Goal: Task Accomplishment & Management: Complete application form

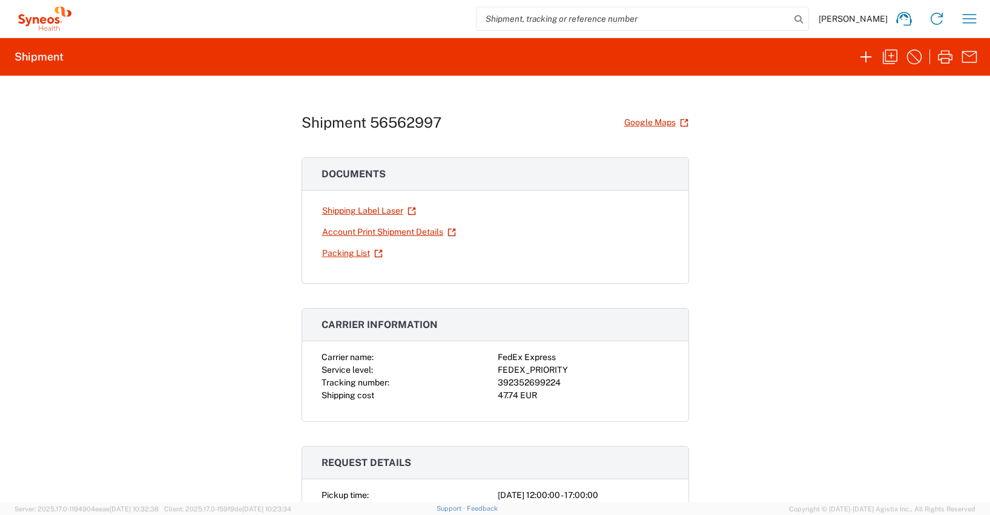
scroll to position [1203, 0]
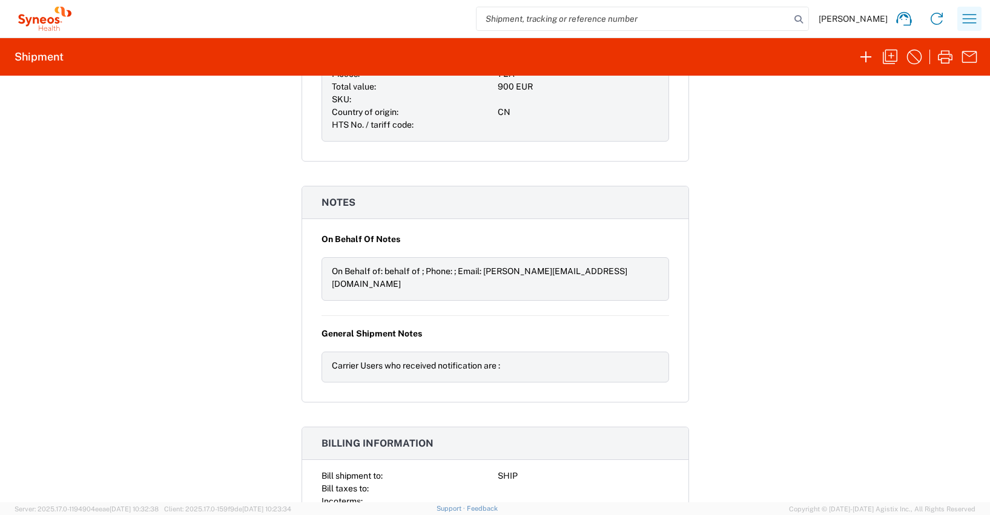
click at [970, 18] on icon "button" at bounding box center [969, 18] width 19 height 19
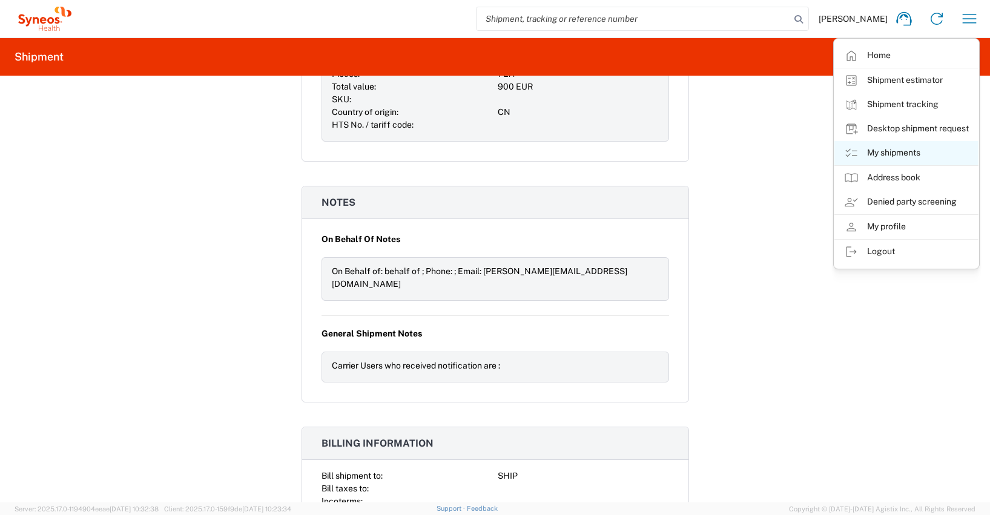
click at [899, 153] on link "My shipments" at bounding box center [906, 153] width 144 height 24
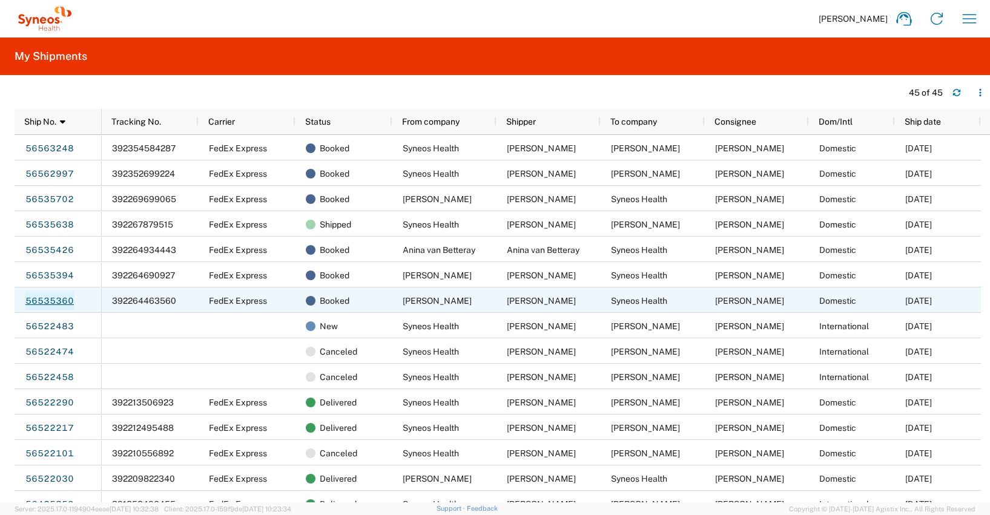
click at [47, 302] on link "56535360" at bounding box center [50, 300] width 50 height 19
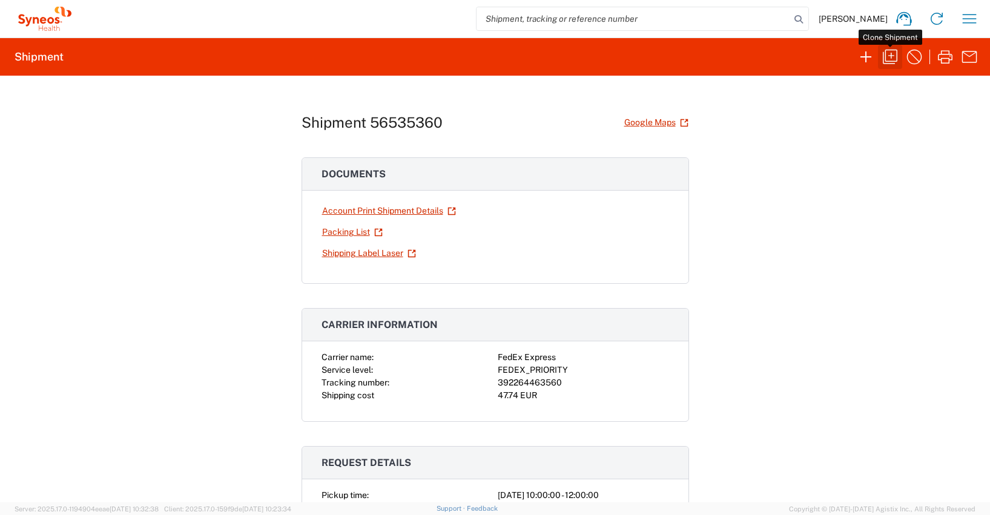
click at [890, 56] on icon "button" at bounding box center [889, 56] width 19 height 19
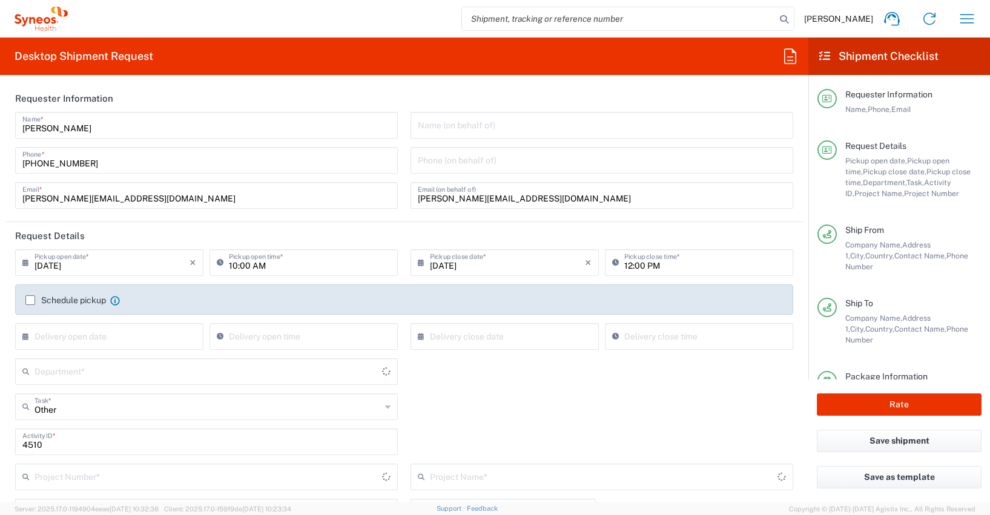
type input "Medium Box"
type input "[GEOGRAPHIC_DATA]"
type input "4510 DEPARTMENTAL EXPENSE"
type input "4510"
type input "[GEOGRAPHIC_DATA]"
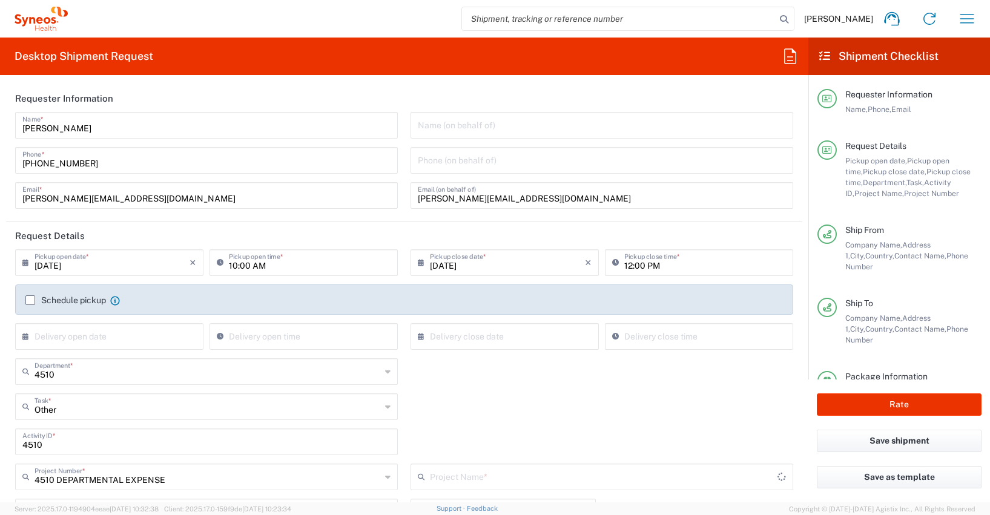
type input "4510 DEPARTMENTAL EXPENSE"
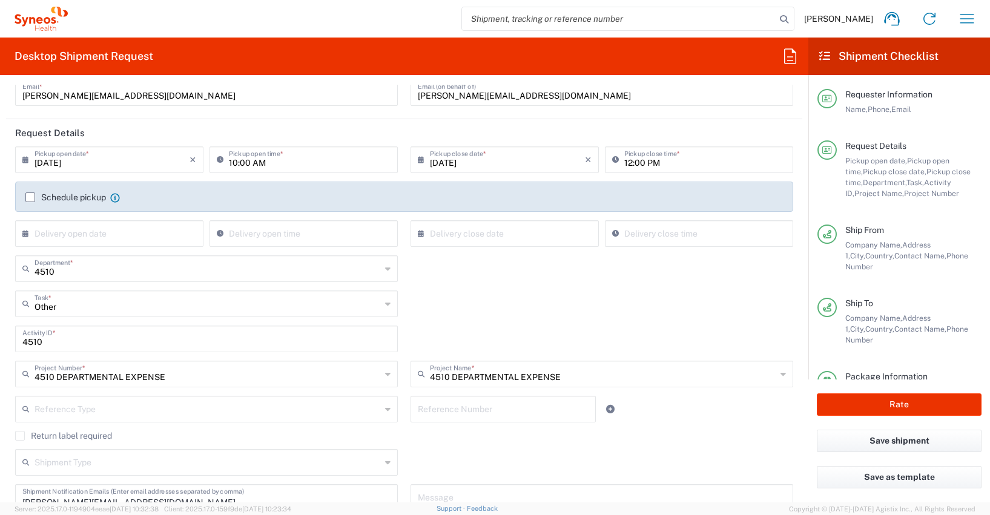
scroll to position [105, 0]
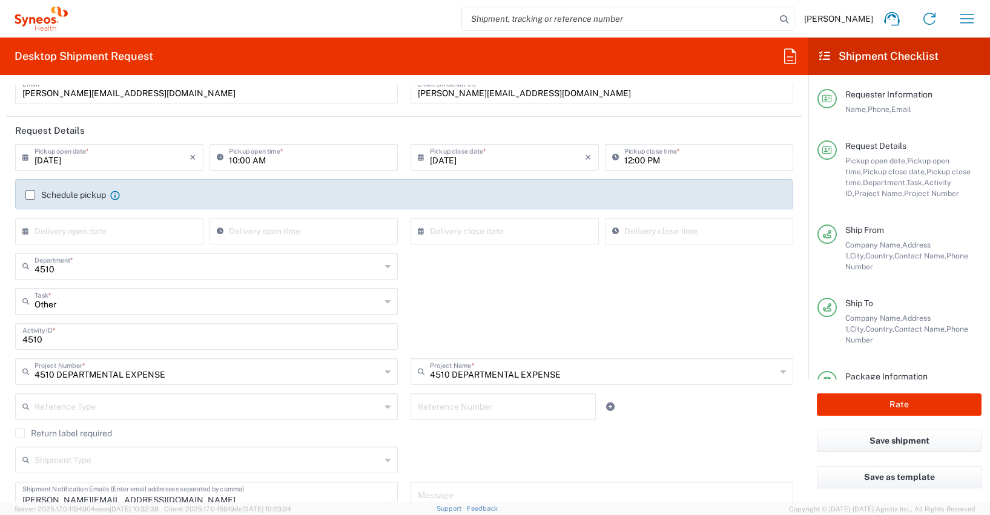
click at [25, 157] on icon at bounding box center [28, 157] width 12 height 19
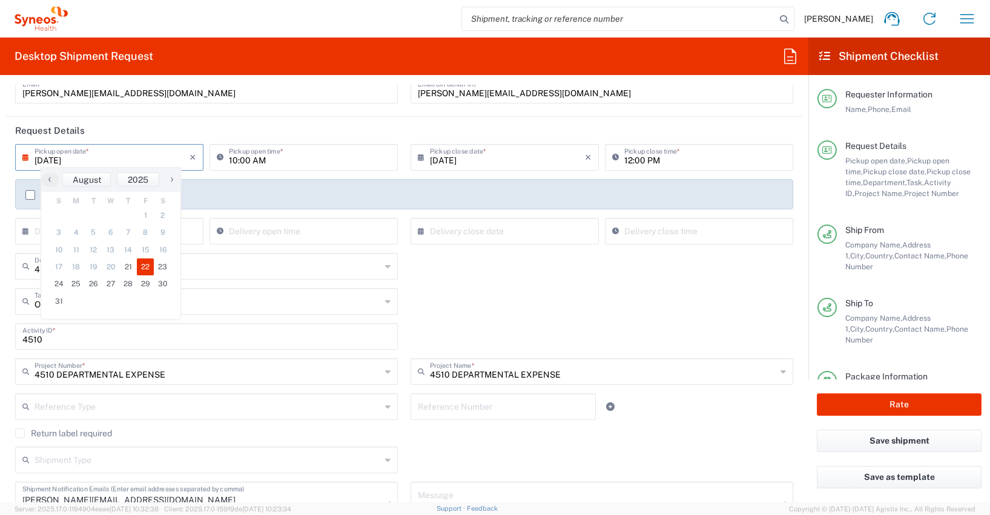
click at [147, 266] on span "22" at bounding box center [146, 267] width 18 height 17
click at [507, 294] on div "Other Task * Other Break/Fix Inventory Transfer New Hire Refresh" at bounding box center [404, 305] width 791 height 35
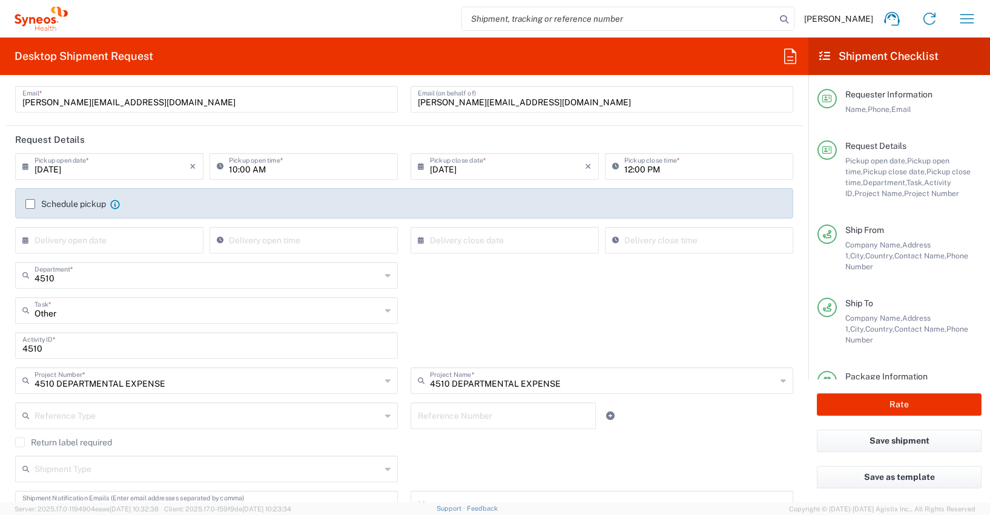
scroll to position [0, 0]
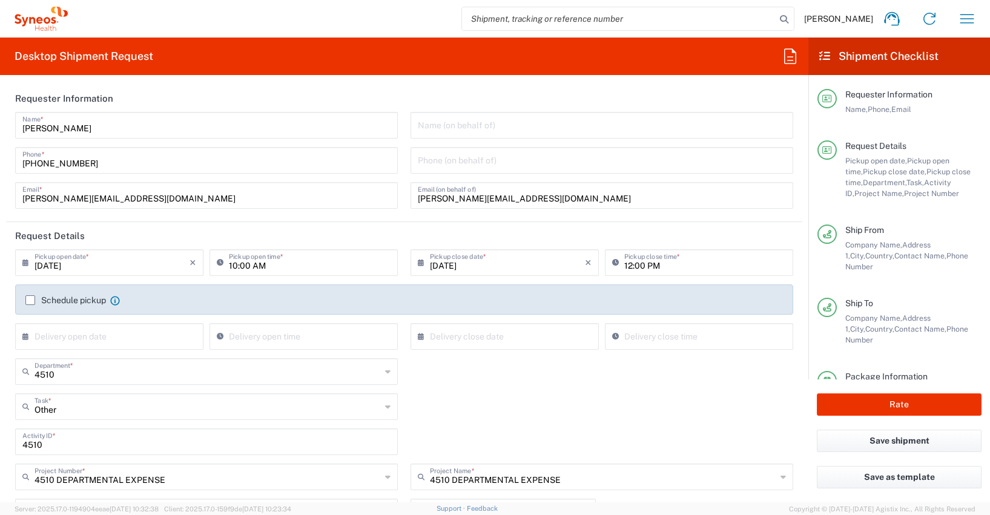
click at [232, 265] on input "10:00 AM" at bounding box center [310, 261] width 162 height 21
type input "08:00 AM"
click at [624, 263] on input "12:00 PM" at bounding box center [705, 261] width 162 height 21
click at [716, 261] on input "04:00 PM" at bounding box center [705, 261] width 162 height 21
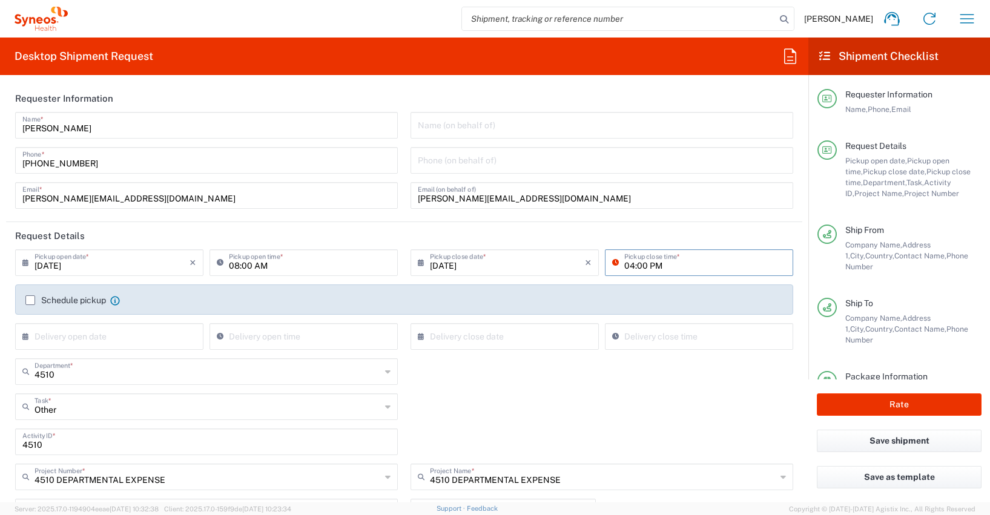
click at [720, 263] on input "04:00 PM" at bounding box center [705, 261] width 162 height 21
type input "04:00 PM"
click at [509, 377] on div "4510 Department * 4510 3000 3100 3109 3110 3111 3112 3125 3130 3135 3136 3150 3…" at bounding box center [404, 375] width 791 height 35
click at [31, 301] on label "Schedule pickup" at bounding box center [65, 300] width 81 height 10
click at [30, 300] on input "Schedule pickup" at bounding box center [30, 300] width 0 height 0
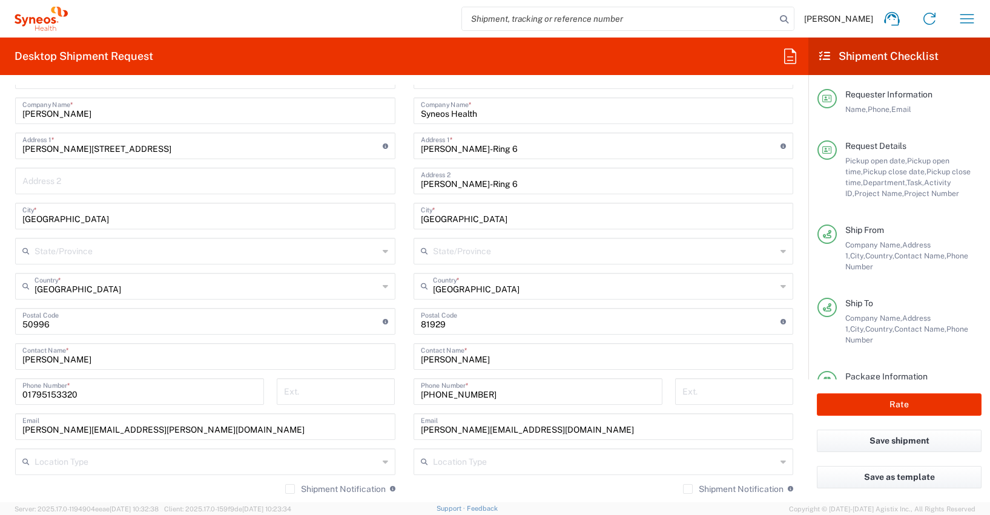
scroll to position [623, 0]
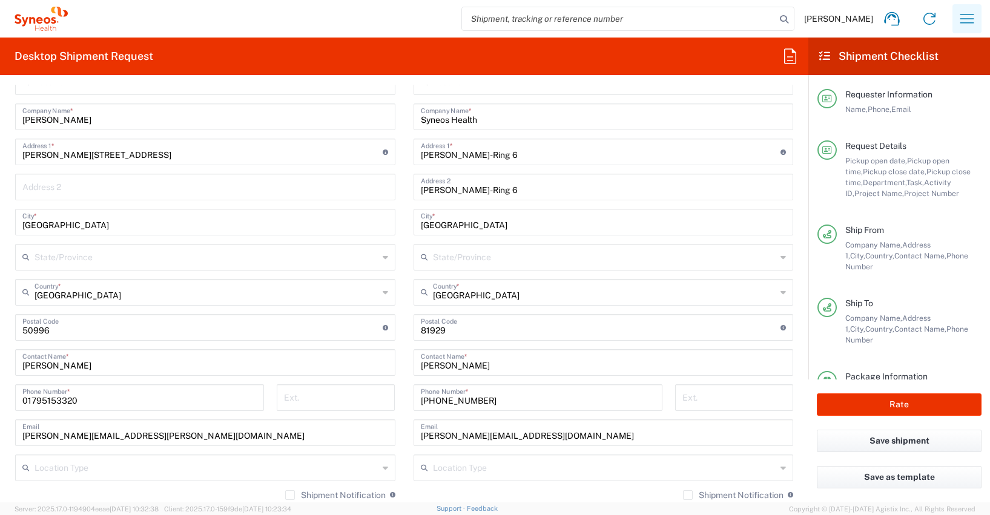
click at [967, 18] on icon "button" at bounding box center [966, 18] width 19 height 19
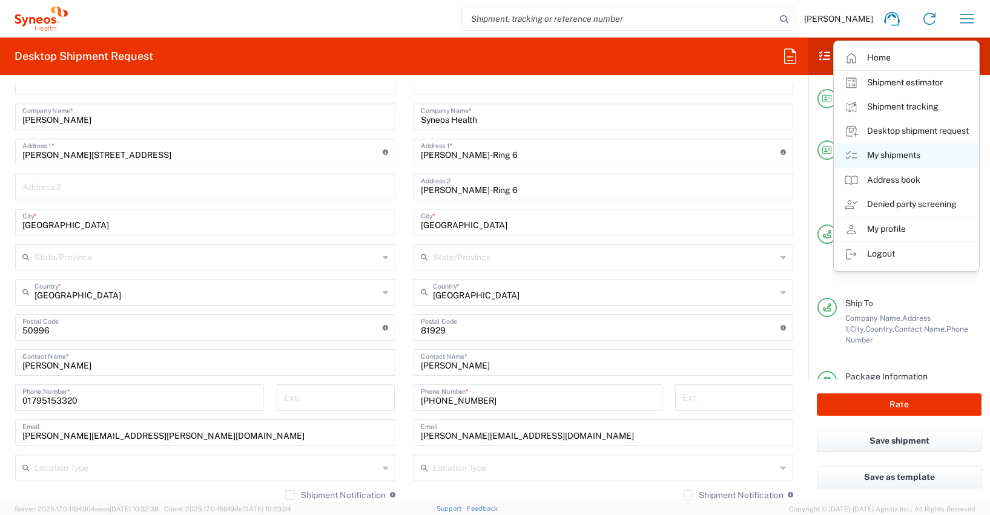
click at [893, 155] on link "My shipments" at bounding box center [906, 155] width 144 height 24
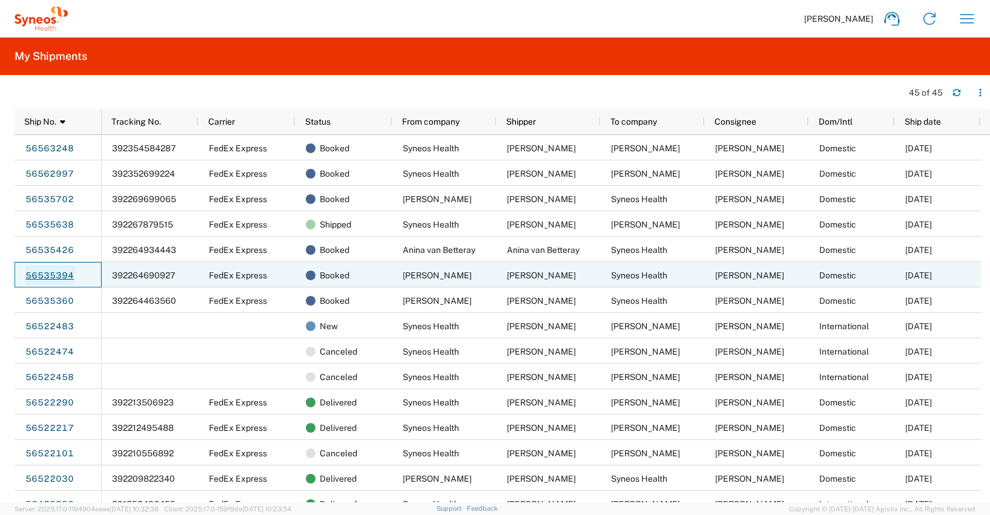
click at [42, 277] on link "56535394" at bounding box center [50, 275] width 50 height 19
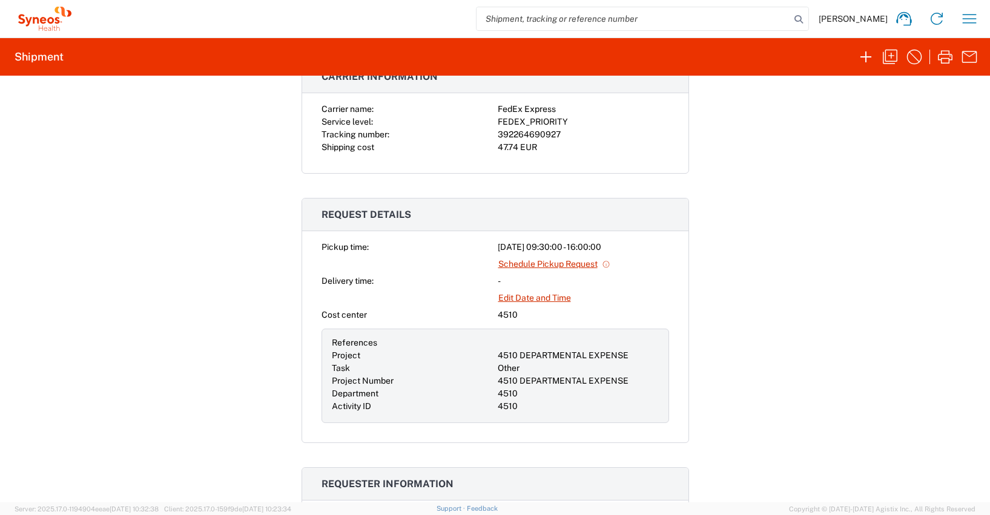
scroll to position [106, 0]
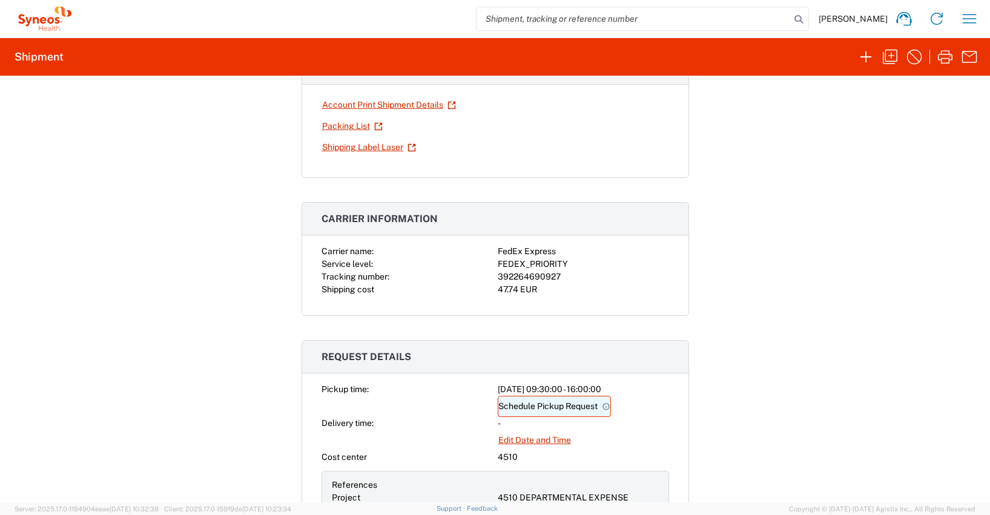
click at [524, 406] on link "Schedule Pickup Request" at bounding box center [554, 406] width 113 height 21
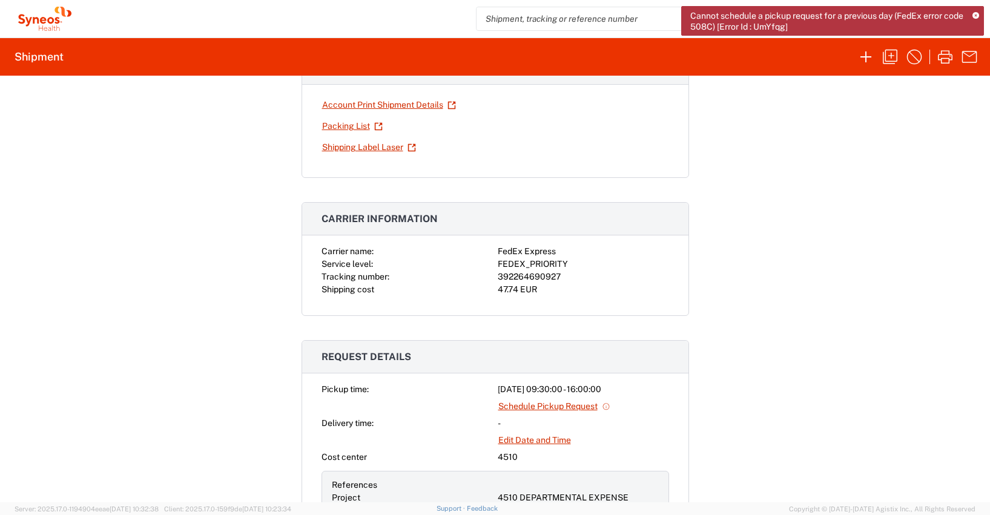
click at [976, 15] on icon at bounding box center [975, 16] width 7 height 7
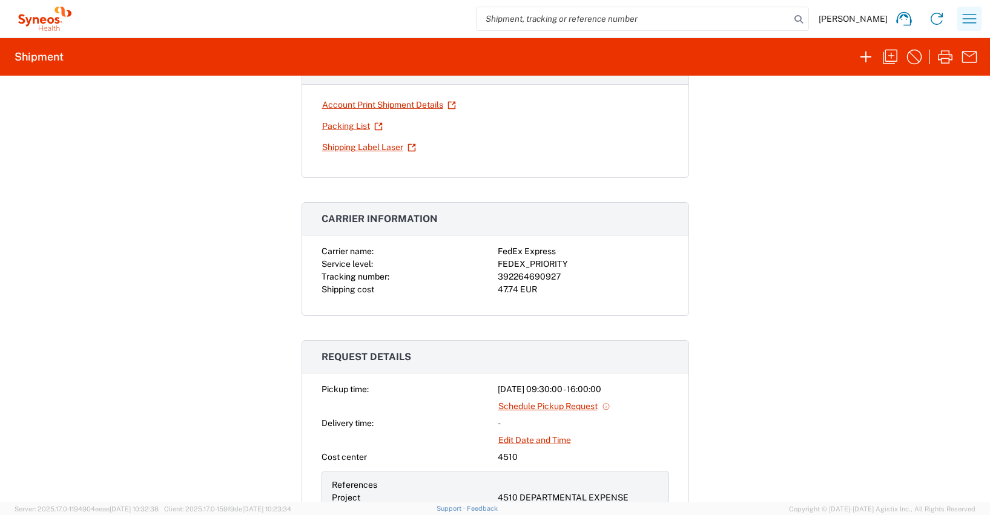
click at [972, 22] on icon "button" at bounding box center [969, 18] width 19 height 19
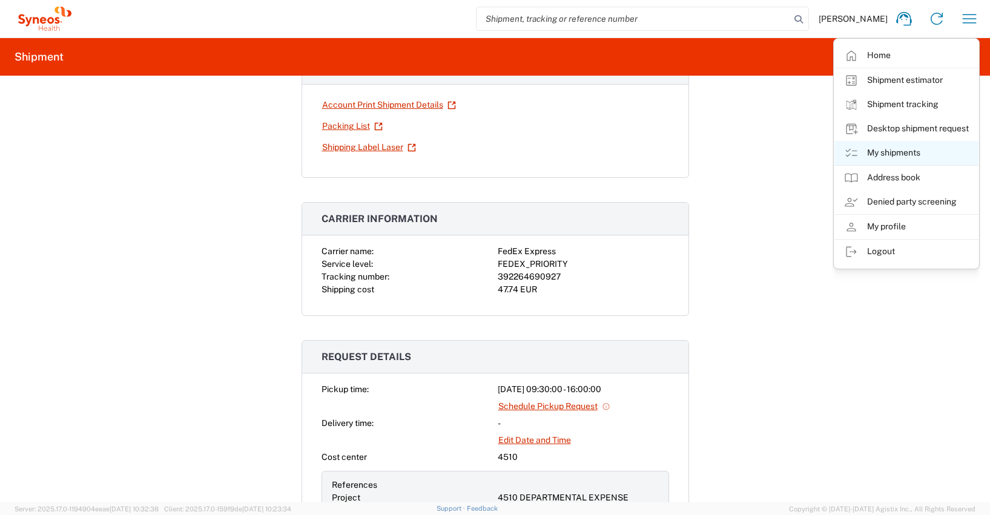
click at [903, 156] on link "My shipments" at bounding box center [906, 153] width 144 height 24
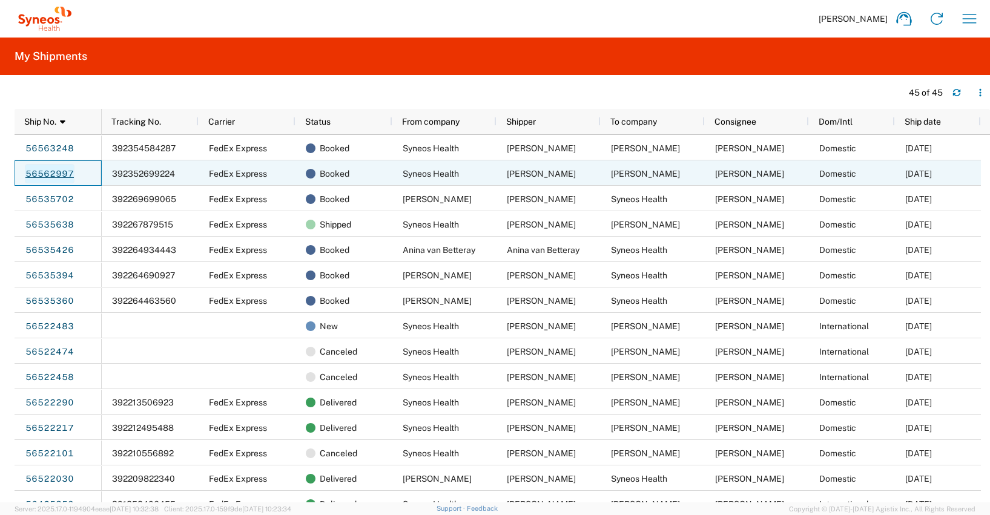
click at [57, 174] on link "56562997" at bounding box center [50, 173] width 50 height 19
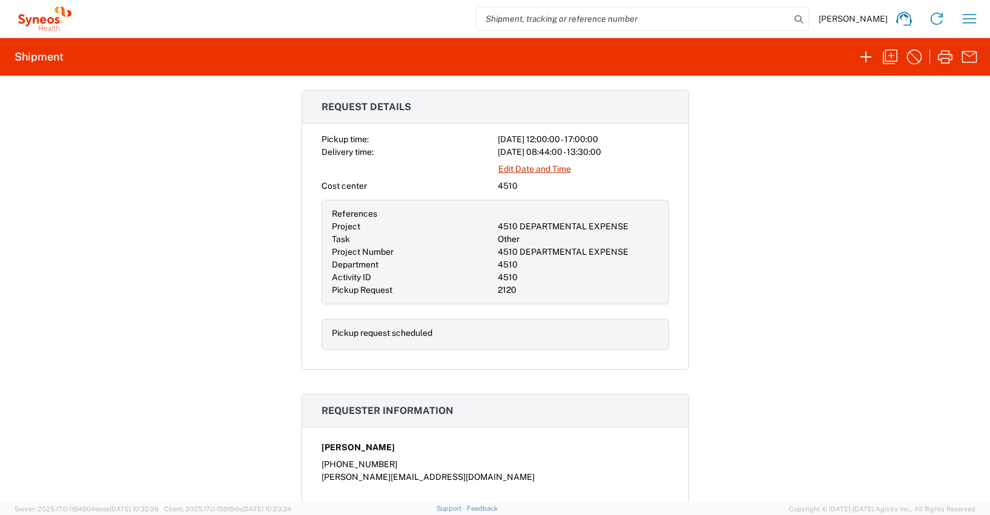
scroll to position [346, 0]
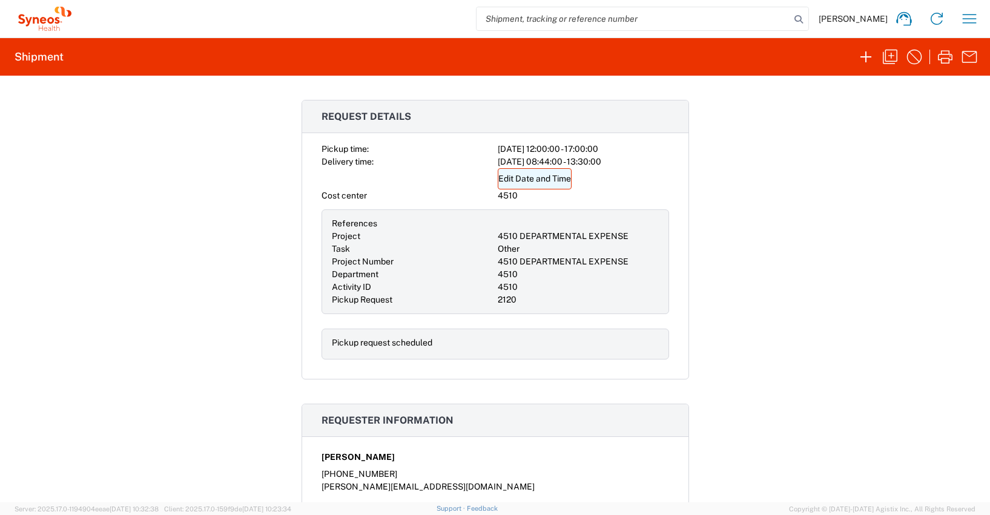
click at [538, 181] on link "Edit Date and Time" at bounding box center [535, 178] width 74 height 21
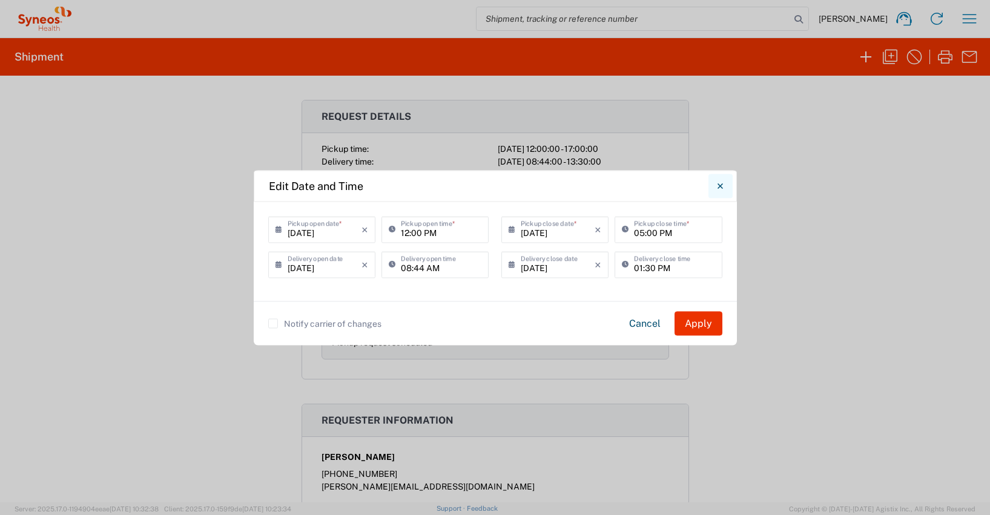
click at [717, 184] on icon "Close" at bounding box center [719, 185] width 5 height 11
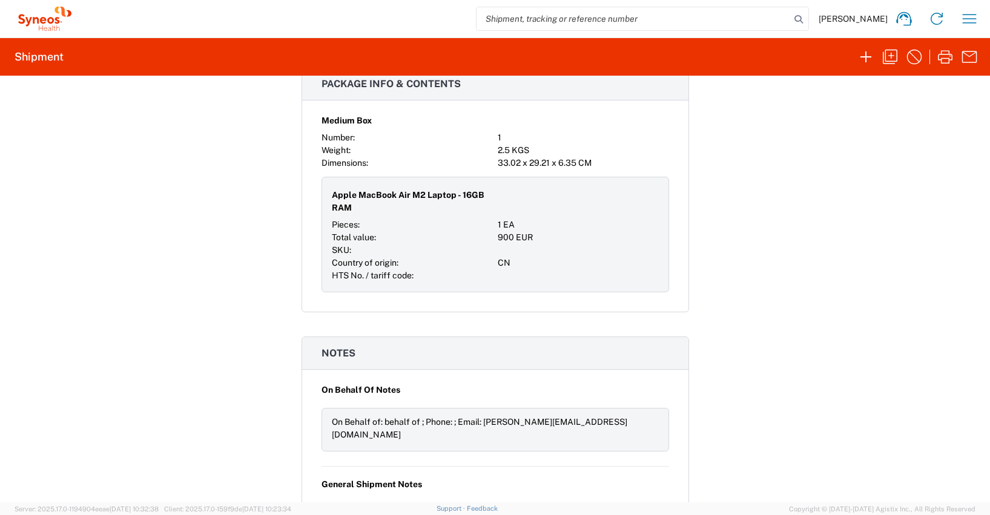
scroll to position [799, 0]
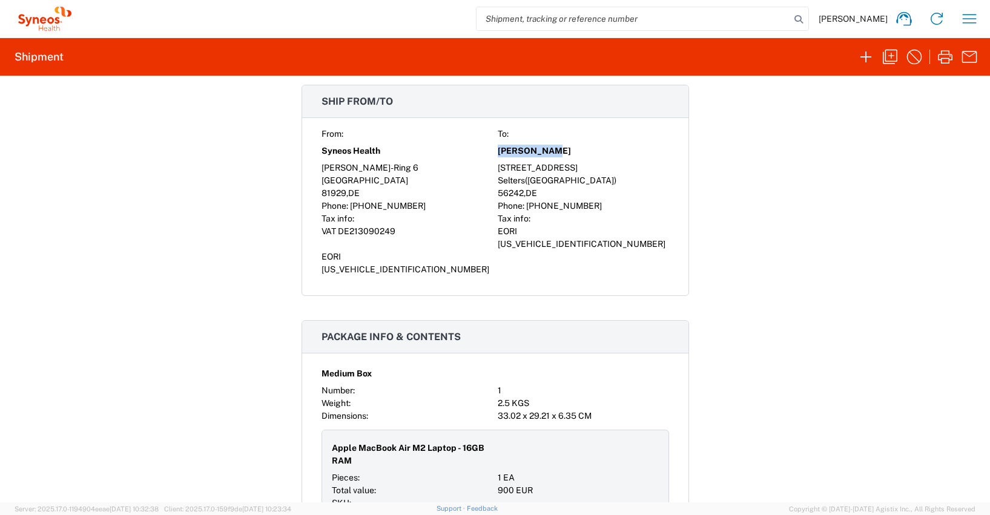
drag, startPoint x: 544, startPoint y: 151, endPoint x: 495, endPoint y: 151, distance: 49.0
click at [498, 151] on div "Gabi Bünter" at bounding box center [583, 150] width 171 height 21
click at [533, 153] on span "Gabi Bünter" at bounding box center [534, 151] width 73 height 13
drag, startPoint x: 533, startPoint y: 153, endPoint x: 535, endPoint y: 145, distance: 8.1
click at [535, 145] on span "Gabi Bünter" at bounding box center [534, 151] width 73 height 13
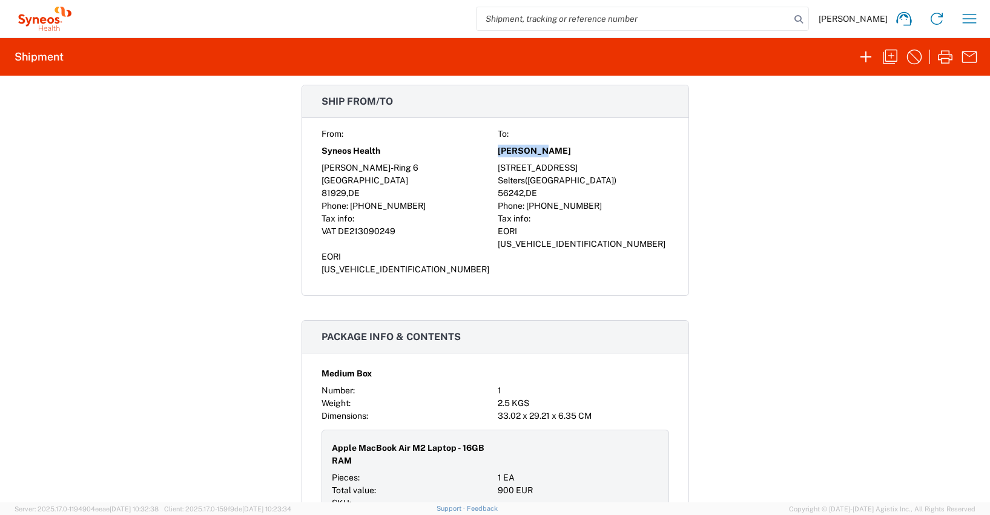
click at [510, 153] on span "Gabi Bünter" at bounding box center [534, 151] width 73 height 13
click at [503, 152] on span "Gabi Bünter" at bounding box center [534, 151] width 73 height 13
click at [891, 56] on icon "button" at bounding box center [890, 57] width 15 height 15
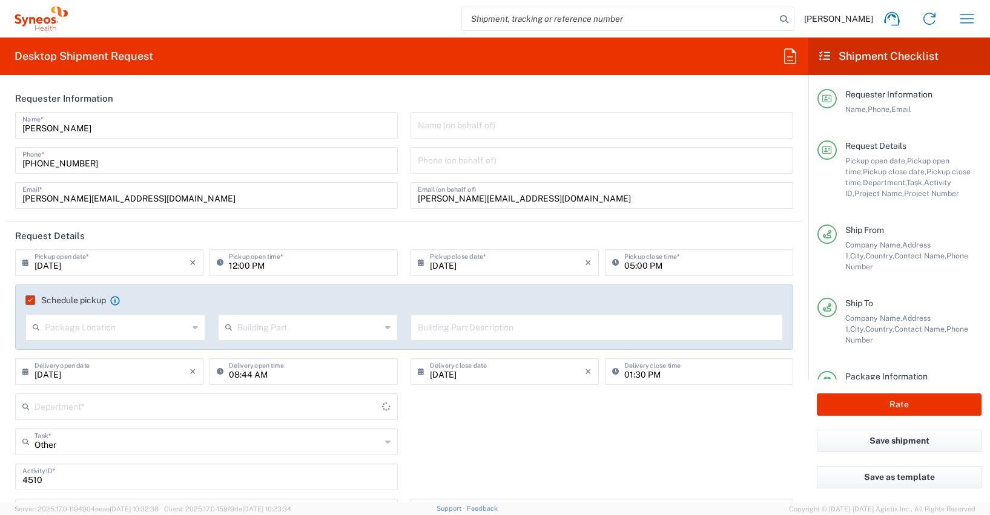
type input "4510 DEPARTMENTAL EXPENSE"
type input "Medium Box"
type input "4510"
type input "4510 DEPARTMENTAL EXPENSE"
click at [76, 331] on input "text" at bounding box center [116, 326] width 143 height 21
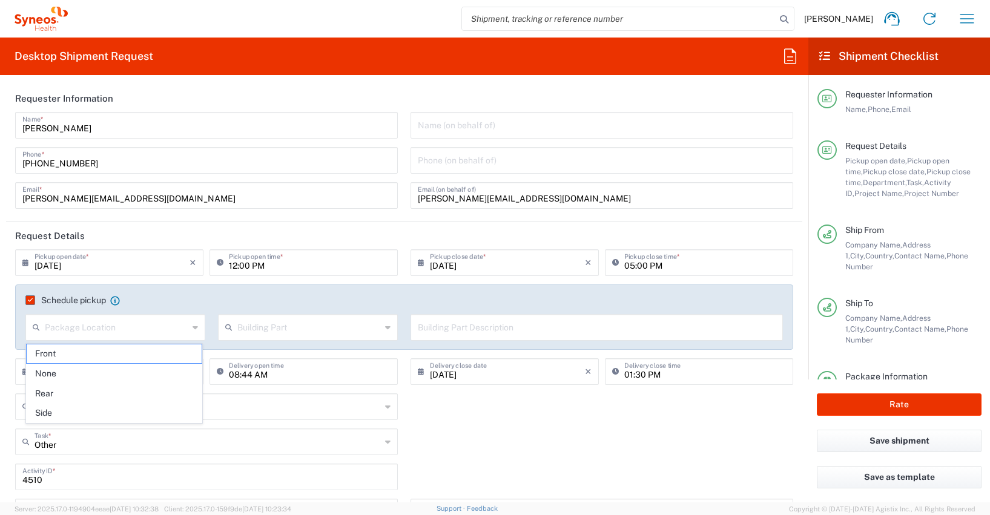
click at [430, 432] on div "Other Task * Other Break/Fix Inventory Transfer New Hire Refresh" at bounding box center [404, 446] width 791 height 35
click at [67, 374] on input "08/22/2025" at bounding box center [112, 370] width 155 height 21
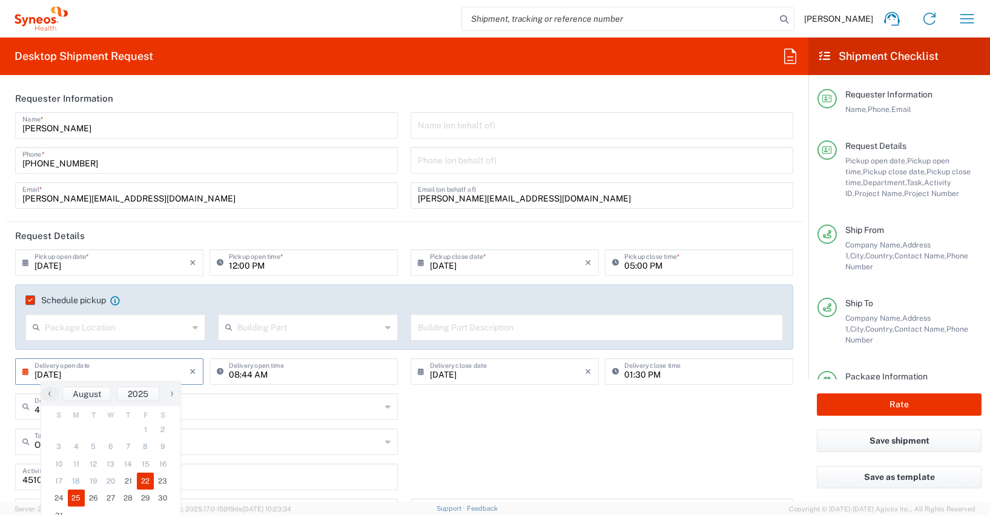
click at [74, 496] on span "25" at bounding box center [77, 498] width 18 height 17
type input "08/25/2025"
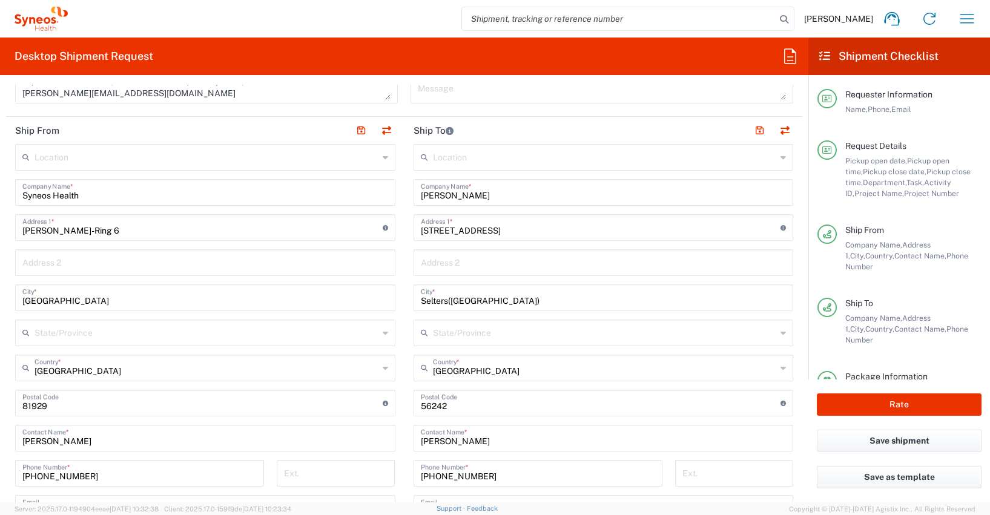
scroll to position [546, 0]
drag, startPoint x: 469, startPoint y: 198, endPoint x: 410, endPoint y: 197, distance: 58.1
click at [414, 197] on div "Gabi Bünter Company Name *" at bounding box center [604, 193] width 380 height 27
drag, startPoint x: 478, startPoint y: 197, endPoint x: 406, endPoint y: 196, distance: 72.1
click at [406, 196] on main "Location Addison Whitney LLC-Morrisvile NC US Barcelona-Syneos Health BioSector…" at bounding box center [603, 399] width 398 height 509
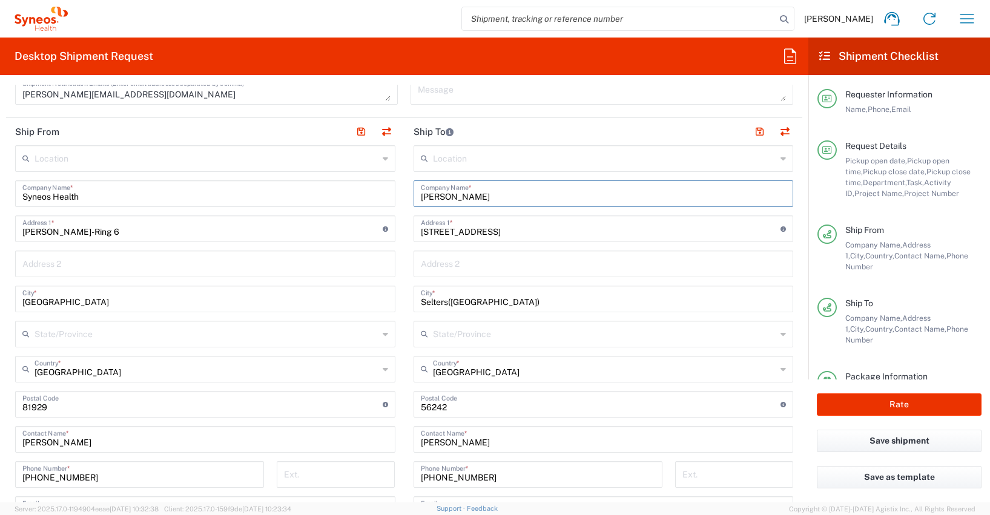
type input "Peter Horovitz"
drag, startPoint x: 466, startPoint y: 445, endPoint x: 419, endPoint y: 445, distance: 47.2
click at [414, 443] on div "Gabi Bünter Contact Name *" at bounding box center [604, 439] width 380 height 27
paste input "Peter Horovitz"
type input "Peter Horovitz"
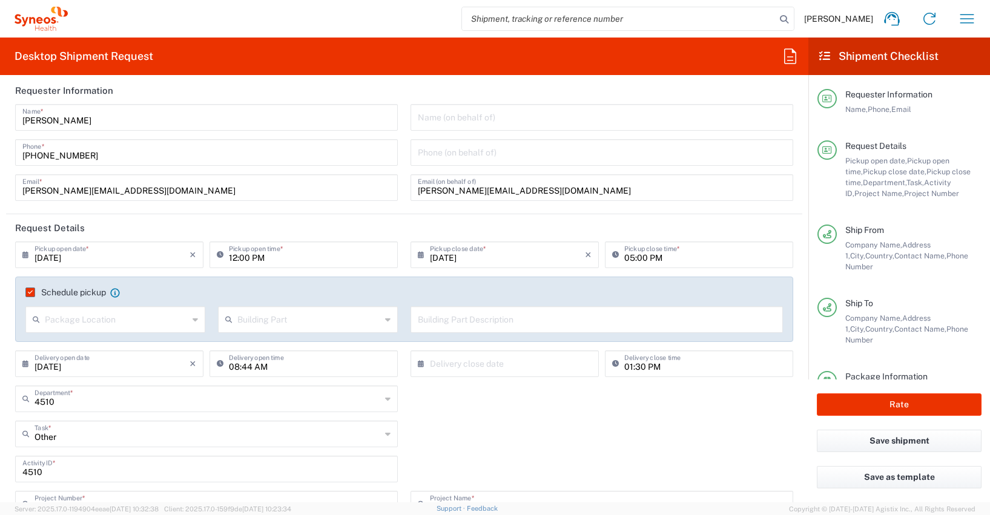
scroll to position [0, 0]
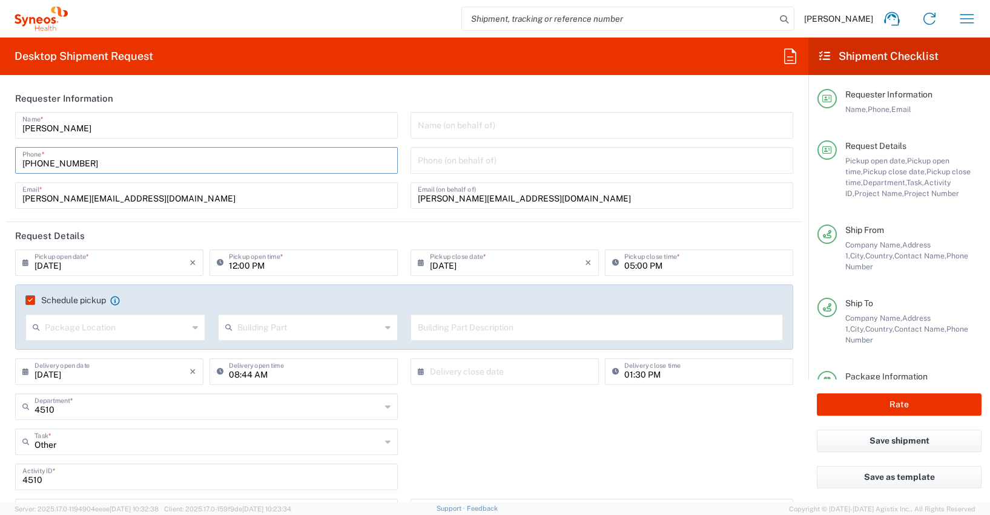
drag, startPoint x: 93, startPoint y: 163, endPoint x: 0, endPoint y: 162, distance: 93.2
click at [0, 162] on form "Requester Information Antoine Kouwonou Name * +491728392657 Phone * antoine.kou…" at bounding box center [404, 294] width 808 height 418
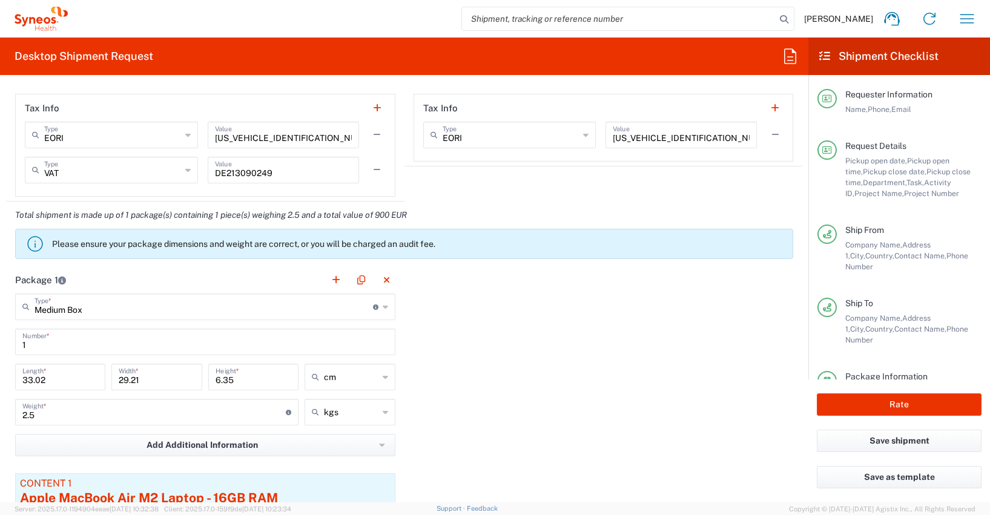
scroll to position [842, 0]
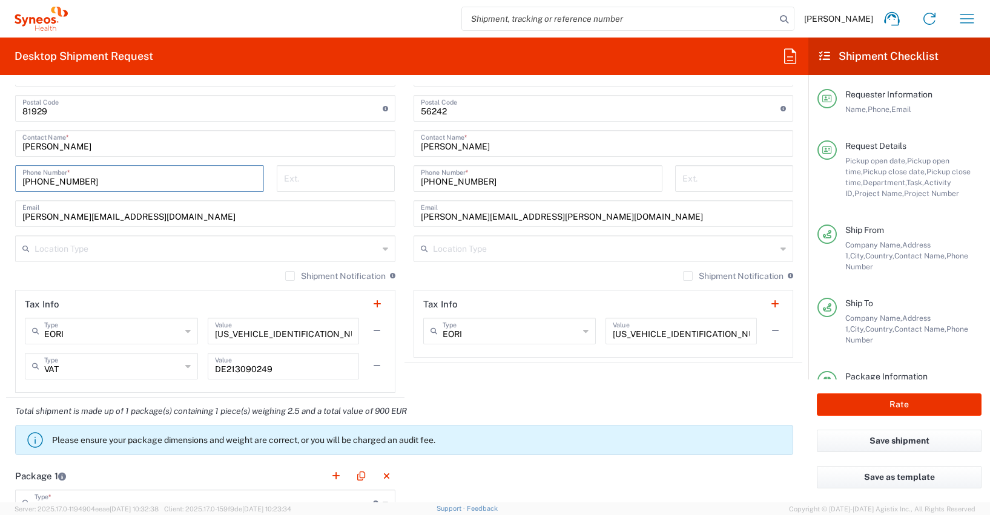
drag, startPoint x: 91, startPoint y: 183, endPoint x: 9, endPoint y: 183, distance: 81.7
click at [7, 183] on main "Location Addison Whitney LLC-Morrisvile NC US Barcelona-Syneos Health BioSector…" at bounding box center [205, 121] width 398 height 544
paste input "728392657"
type input "+491728392657"
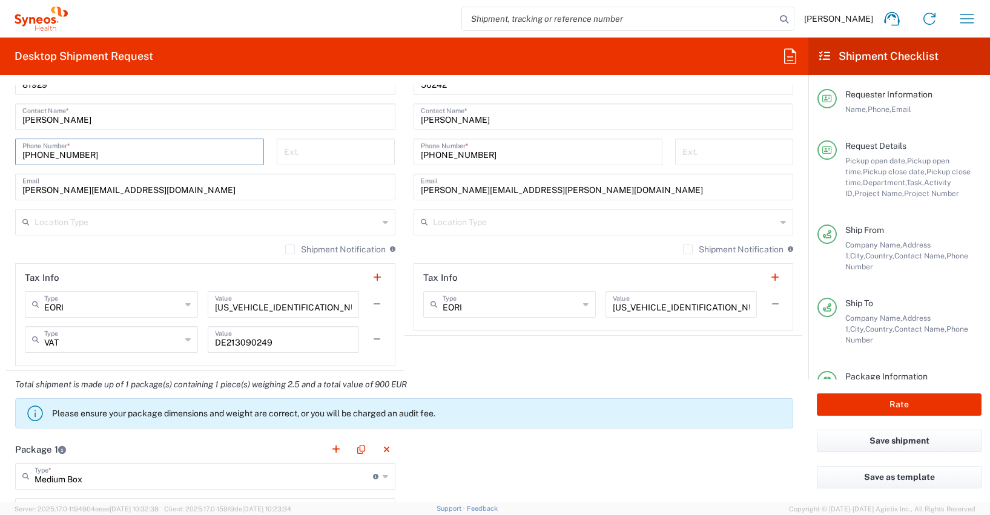
scroll to position [751, 0]
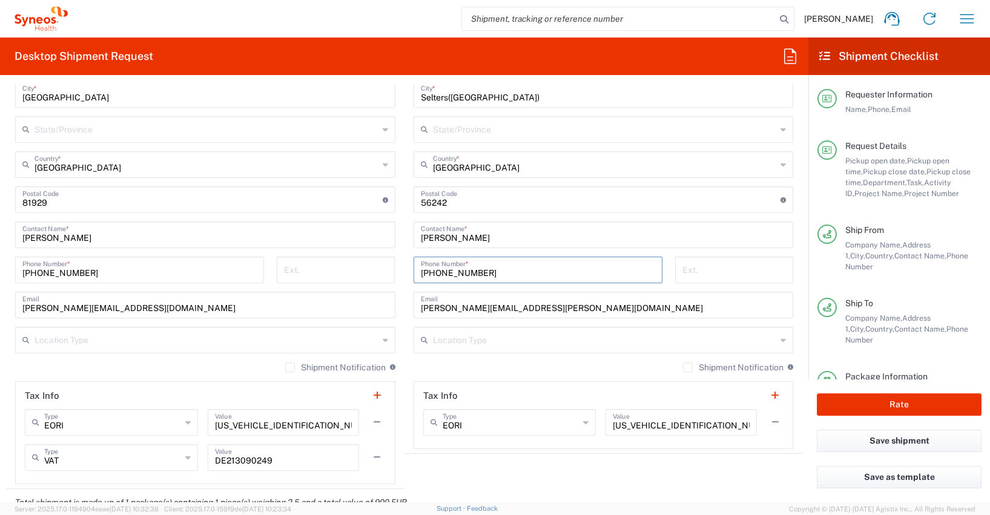
drag, startPoint x: 492, startPoint y: 272, endPoint x: 413, endPoint y: 272, distance: 78.7
click at [414, 272] on div "+491603488894 Phone Number *" at bounding box center [538, 270] width 249 height 27
paste input "747850360"
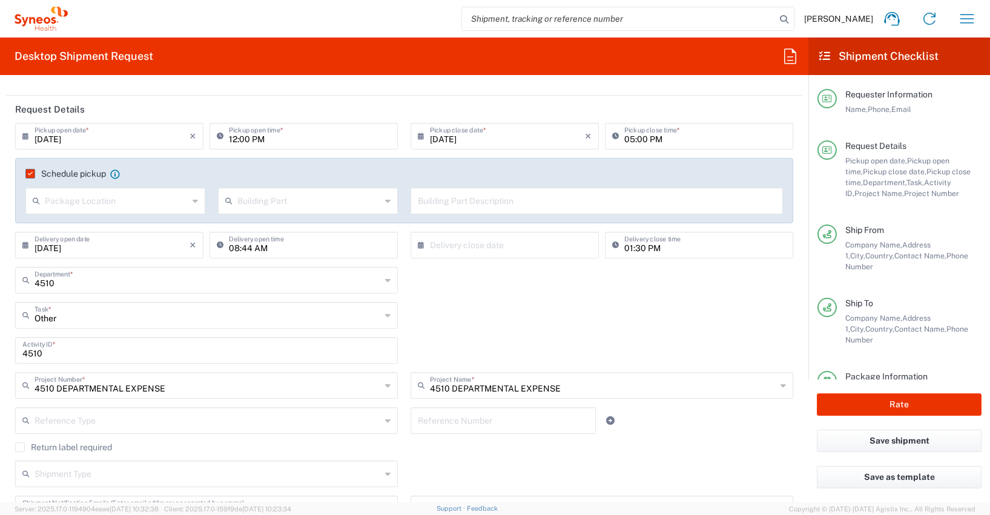
scroll to position [104, 0]
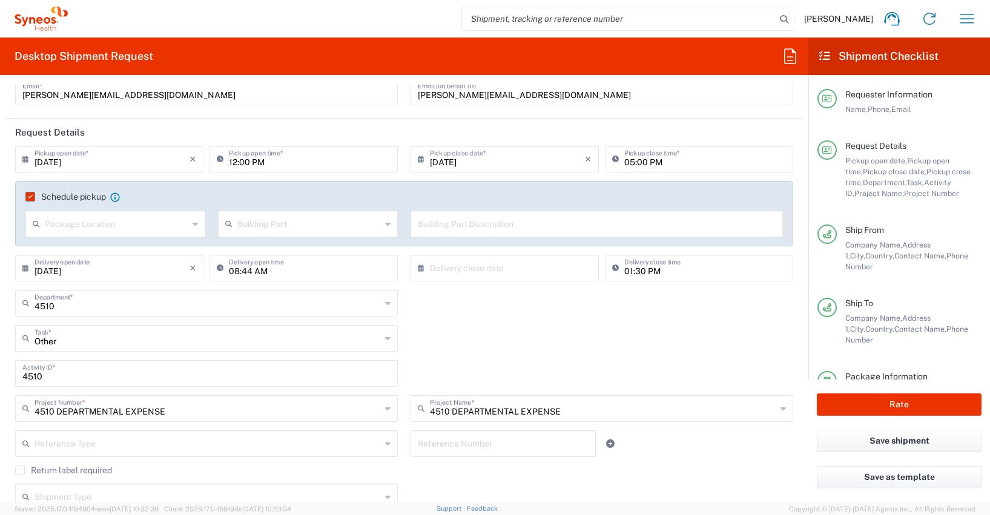
type input "+491747850360"
click at [243, 270] on input "08:44 AM" at bounding box center [310, 267] width 162 height 21
click at [246, 270] on input "08:44 AM" at bounding box center [310, 267] width 162 height 21
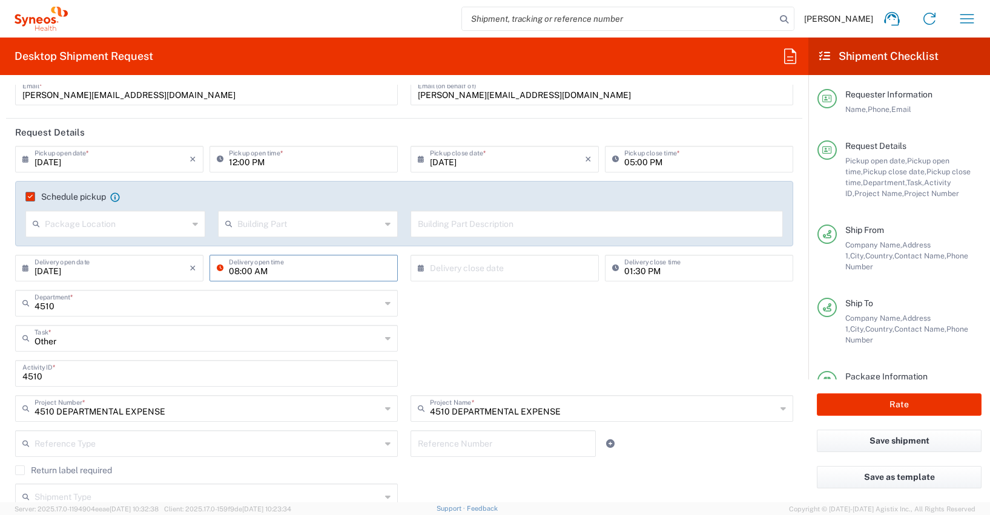
type input "08:00 AM"
click at [624, 270] on input "01:30 PM" at bounding box center [705, 267] width 162 height 21
click at [636, 269] on input "04:30 PM" at bounding box center [705, 267] width 162 height 21
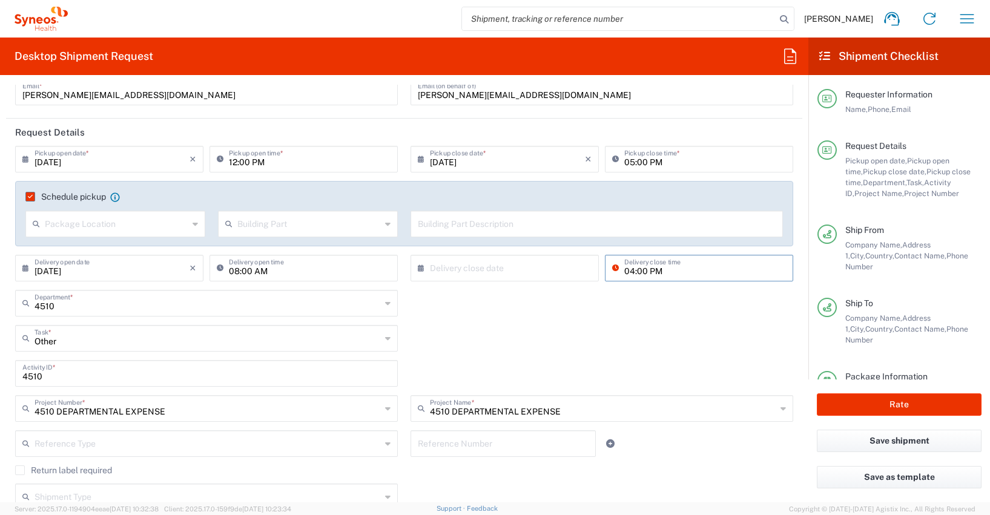
type input "04:00 PM"
click at [232, 272] on input "08:00 AM" at bounding box center [310, 267] width 162 height 21
click at [341, 268] on input "09:00 AM" at bounding box center [310, 267] width 162 height 21
type input "09:00 AM"
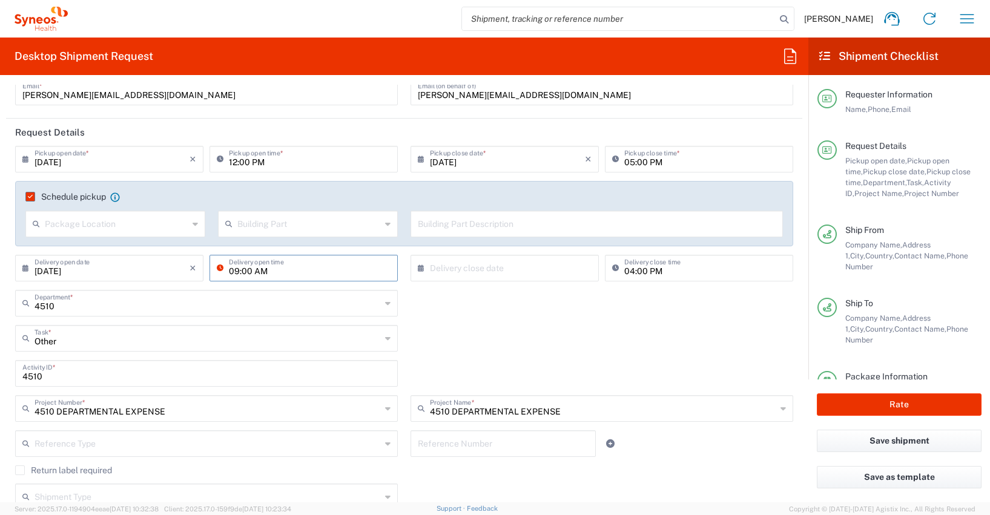
click at [217, 270] on icon at bounding box center [223, 268] width 12 height 19
click at [431, 345] on div "Other Task * Other Break/Fix Inventory Transfer New Hire Refresh" at bounding box center [404, 342] width 791 height 35
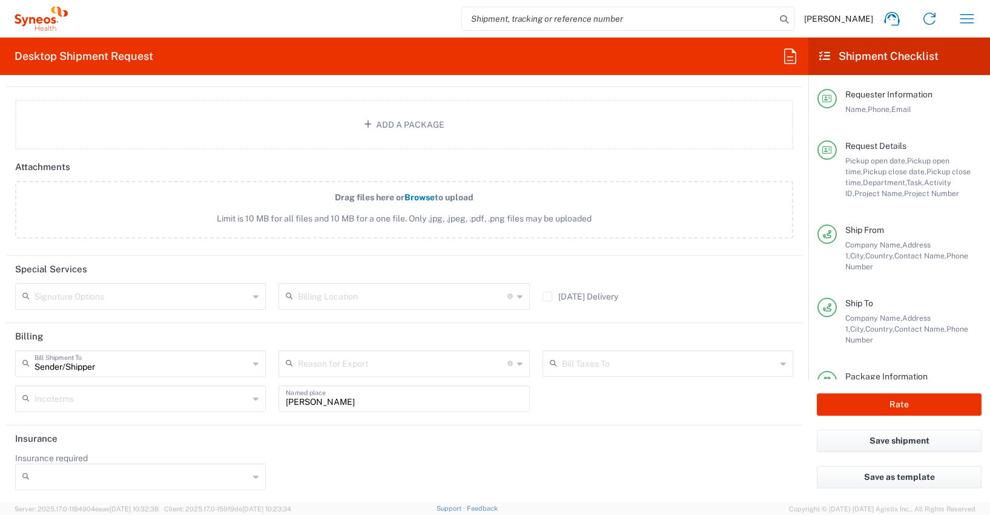
scroll to position [1556, 0]
click at [872, 405] on button "Rate" at bounding box center [899, 405] width 165 height 22
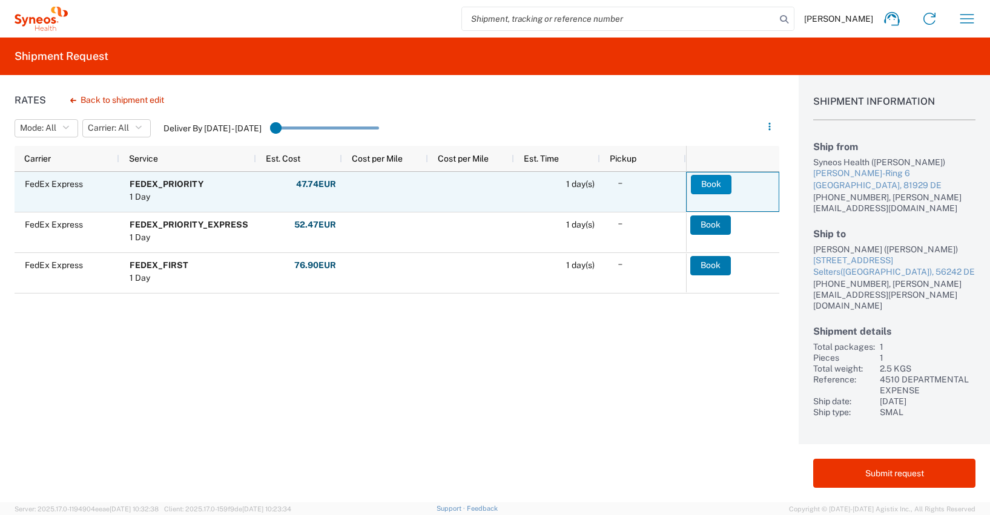
click at [716, 183] on button "Book" at bounding box center [711, 184] width 41 height 19
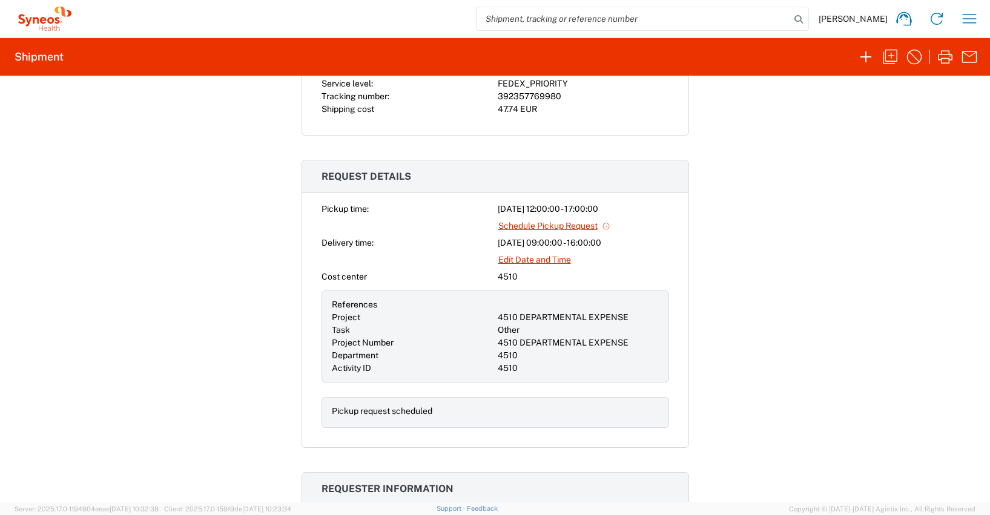
scroll to position [377, 0]
click at [572, 222] on link "Schedule Pickup Request" at bounding box center [554, 224] width 113 height 21
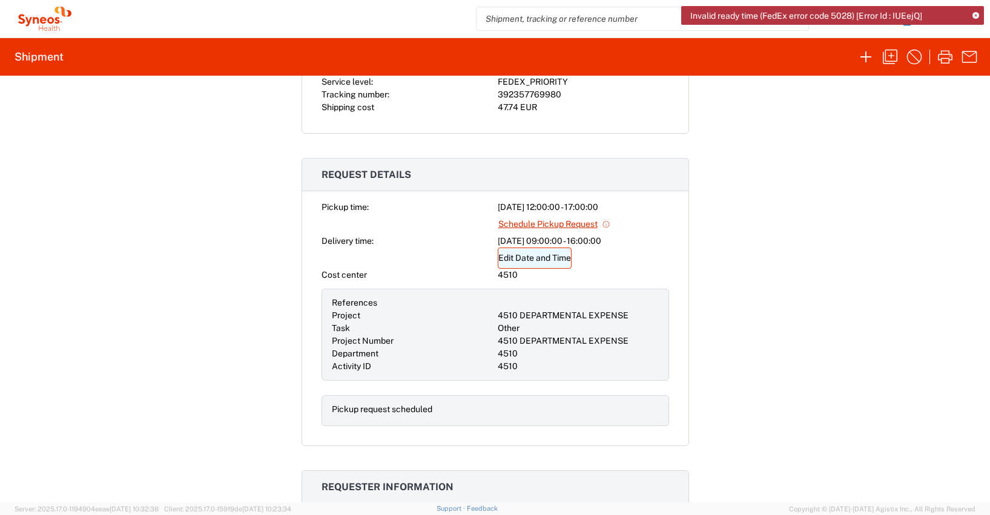
click at [539, 259] on link "Edit Date and Time" at bounding box center [535, 258] width 74 height 21
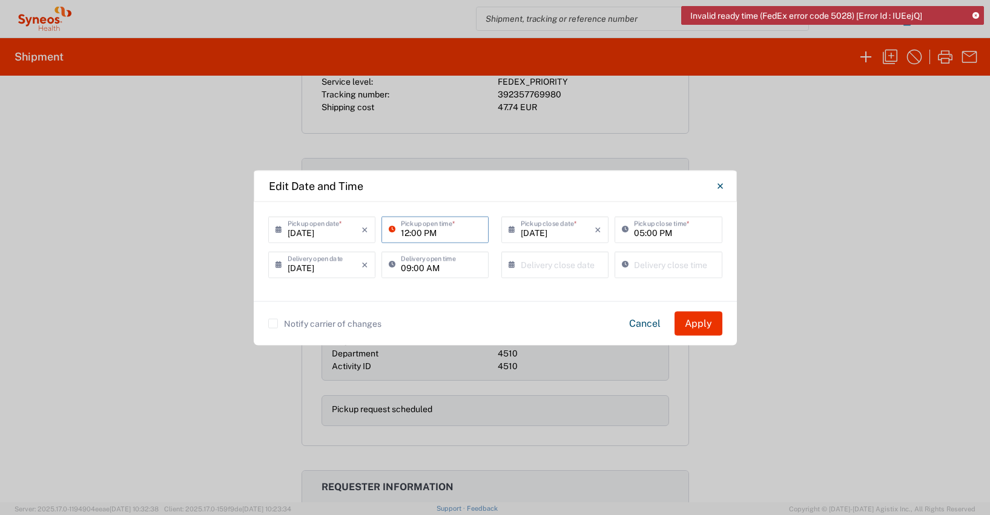
click at [406, 234] on input "12:00 PM" at bounding box center [441, 228] width 81 height 21
click at [417, 232] on input "14:00 PM" at bounding box center [441, 228] width 81 height 21
type input "14:30 PM"
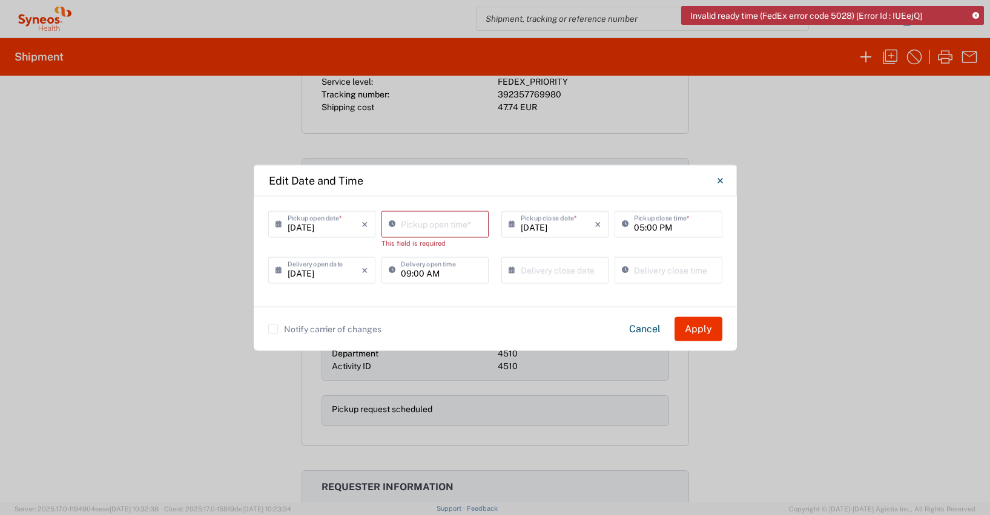
click at [537, 318] on div "Notify carrier of changes Cancel Apply" at bounding box center [495, 329] width 454 height 24
click at [428, 228] on input "02:04 PM" at bounding box center [441, 223] width 81 height 21
click at [418, 227] on input "02:04 PM" at bounding box center [441, 223] width 81 height 21
type input "02:30 PM"
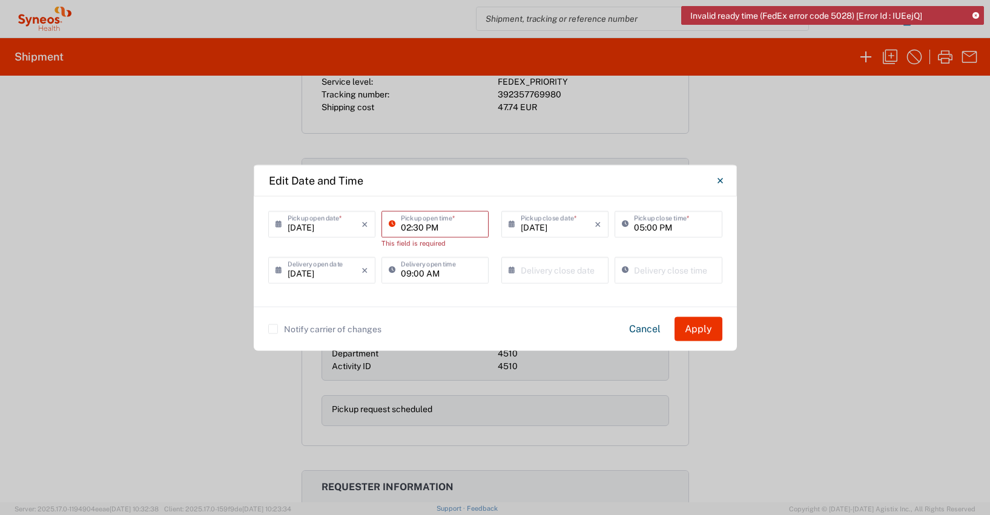
click at [257, 307] on div "Notify carrier of changes Cancel Apply" at bounding box center [495, 328] width 483 height 44
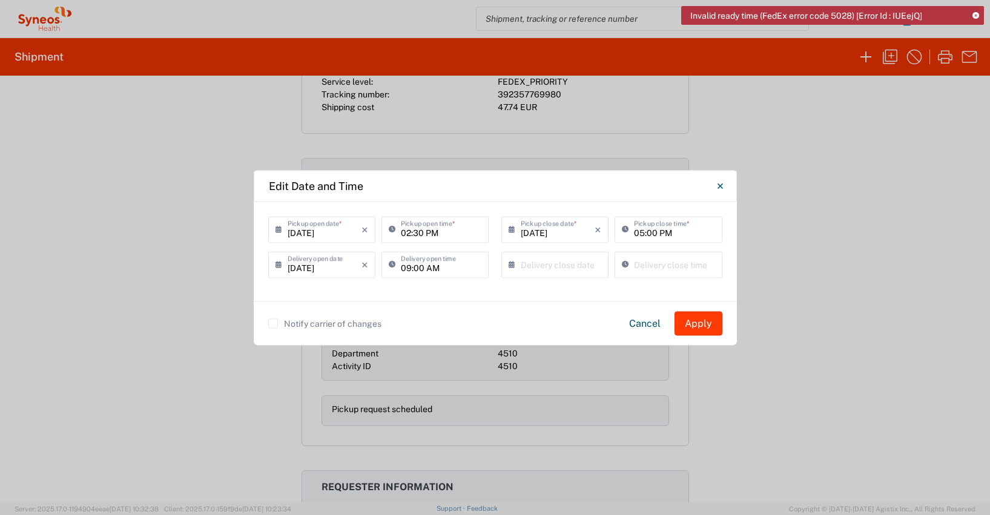
click at [696, 325] on button "Apply" at bounding box center [698, 323] width 48 height 24
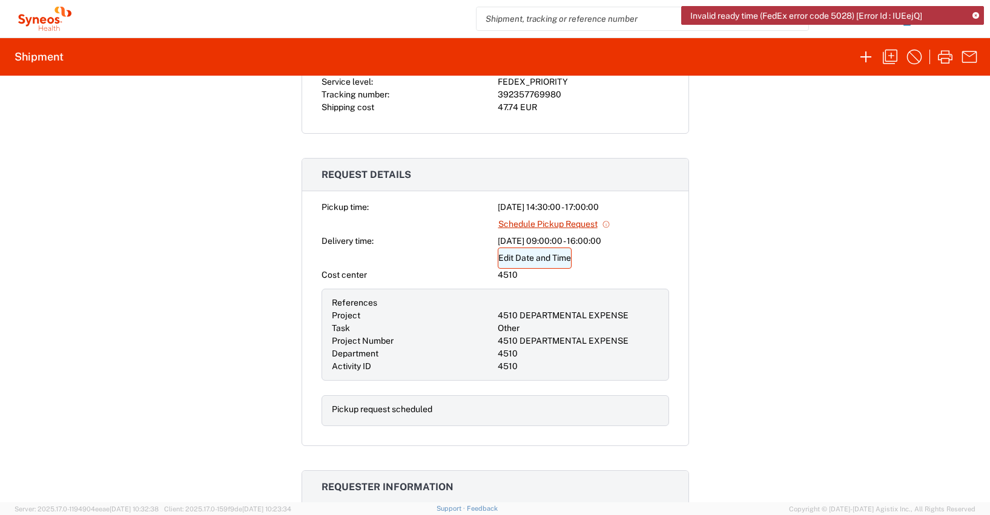
click at [530, 259] on link "Edit Date and Time" at bounding box center [535, 258] width 74 height 21
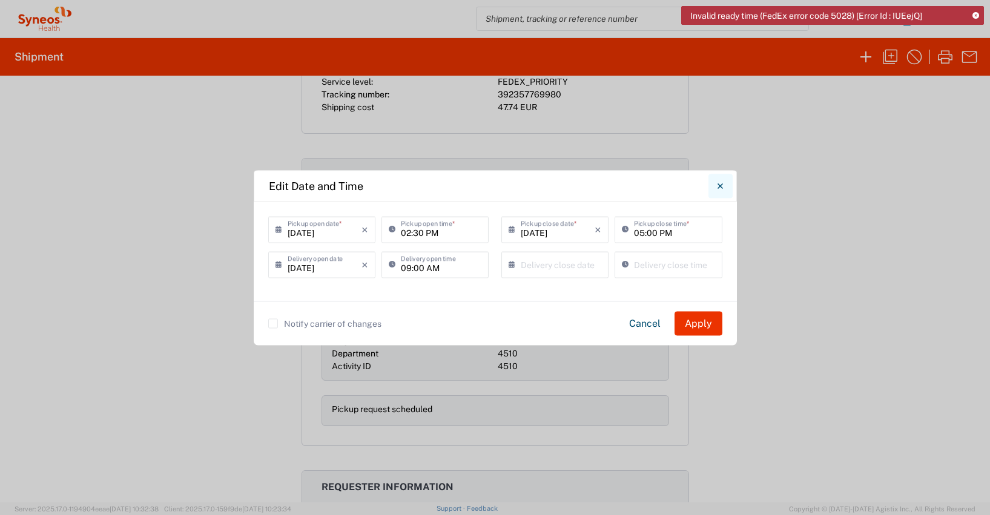
click at [722, 187] on icon "Close" at bounding box center [719, 185] width 5 height 5
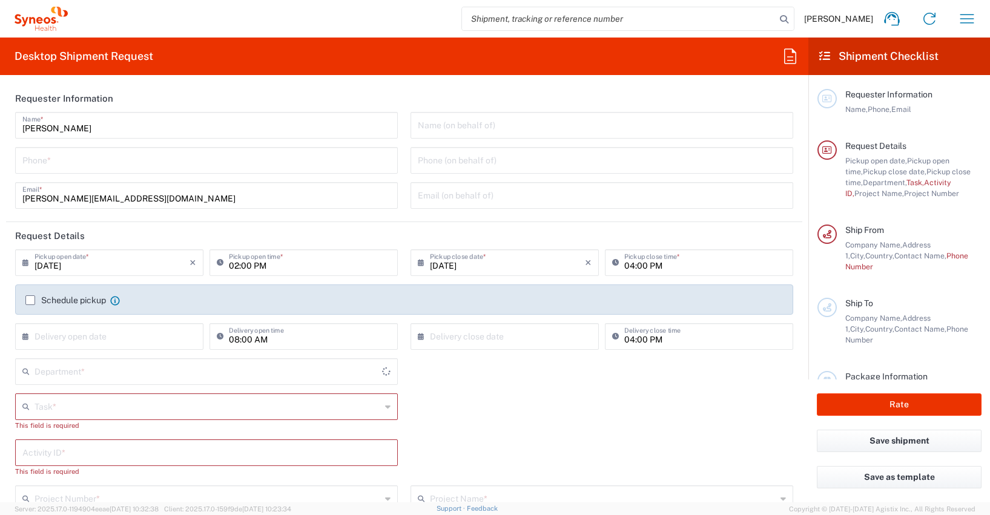
type input "[GEOGRAPHIC_DATA]"
type input "Syneos Health Germany GMBH"
click at [967, 22] on icon "button" at bounding box center [966, 18] width 19 height 19
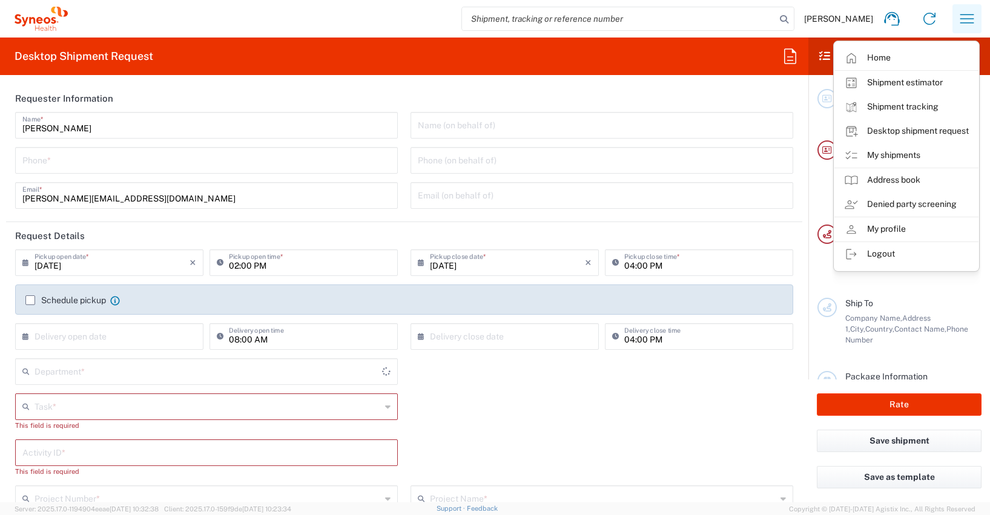
type input "4510"
click at [905, 155] on link "My shipments" at bounding box center [906, 155] width 144 height 24
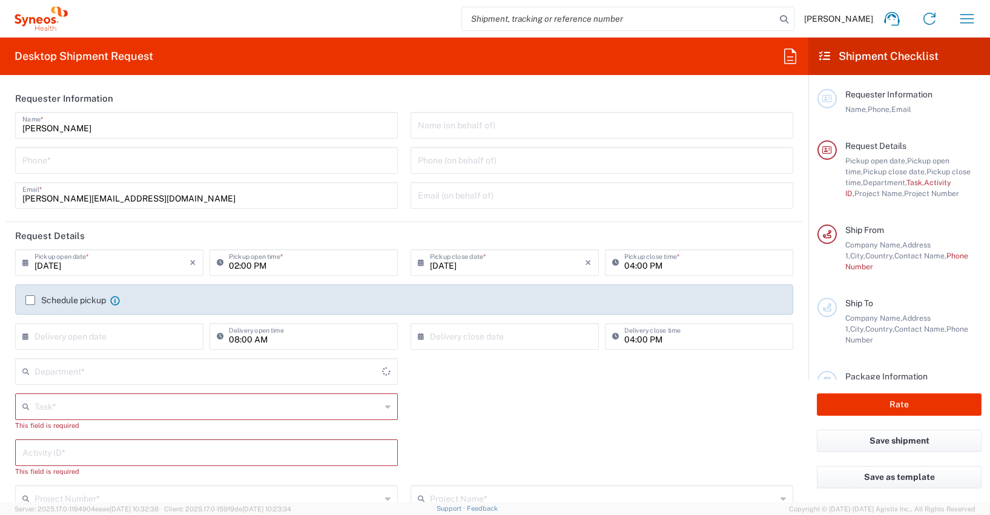
type input "4510"
type input "Syneos Health Germany GMBH"
type input "[GEOGRAPHIC_DATA]"
click at [966, 17] on icon "button" at bounding box center [966, 18] width 19 height 19
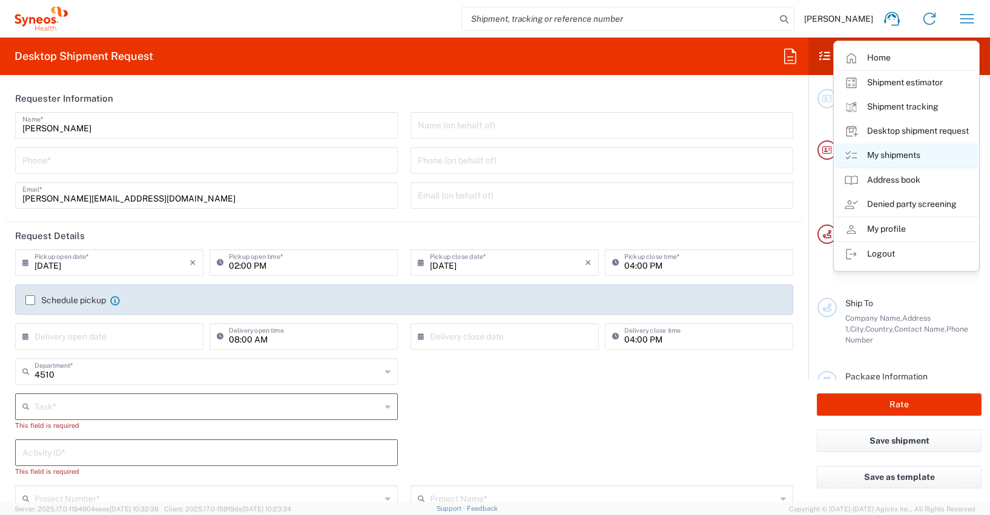
click at [900, 153] on link "My shipments" at bounding box center [906, 155] width 144 height 24
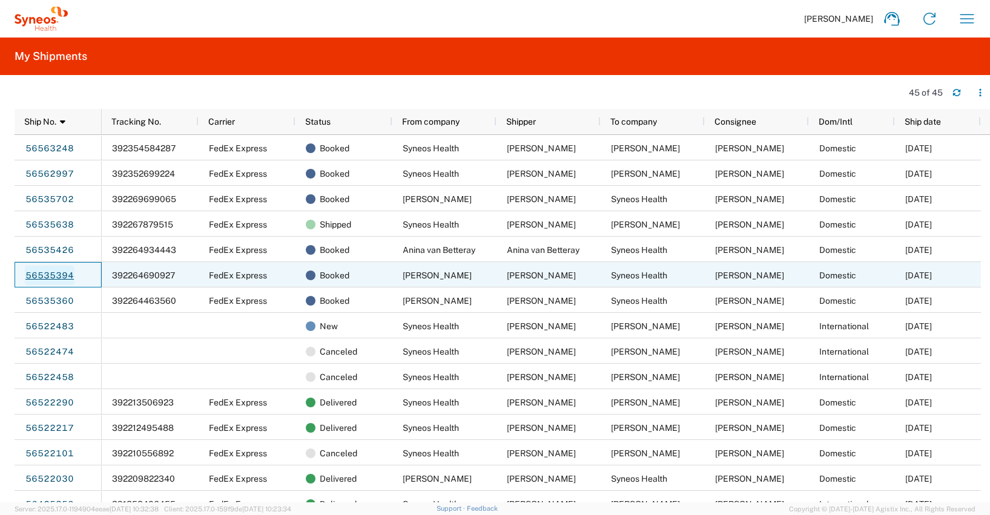
click at [53, 275] on link "56535394" at bounding box center [50, 275] width 50 height 19
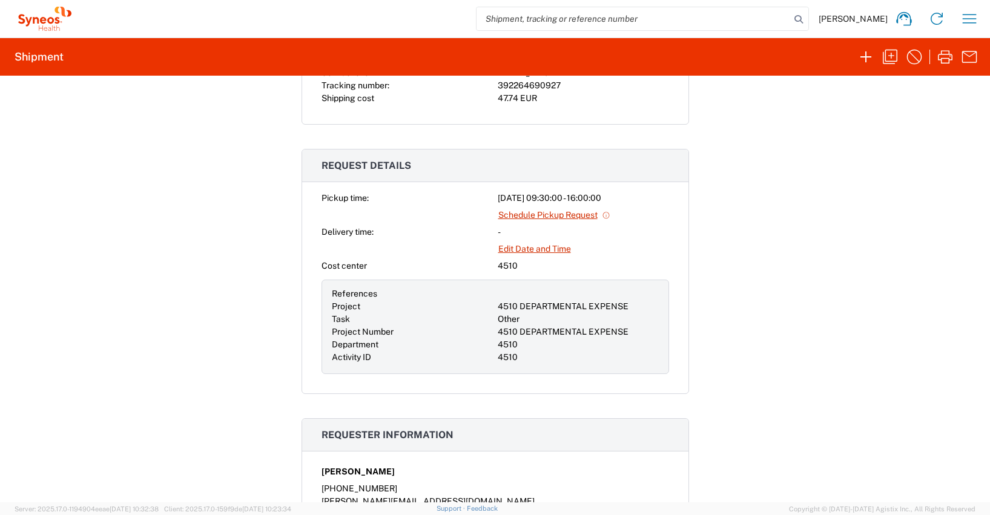
scroll to position [288, 0]
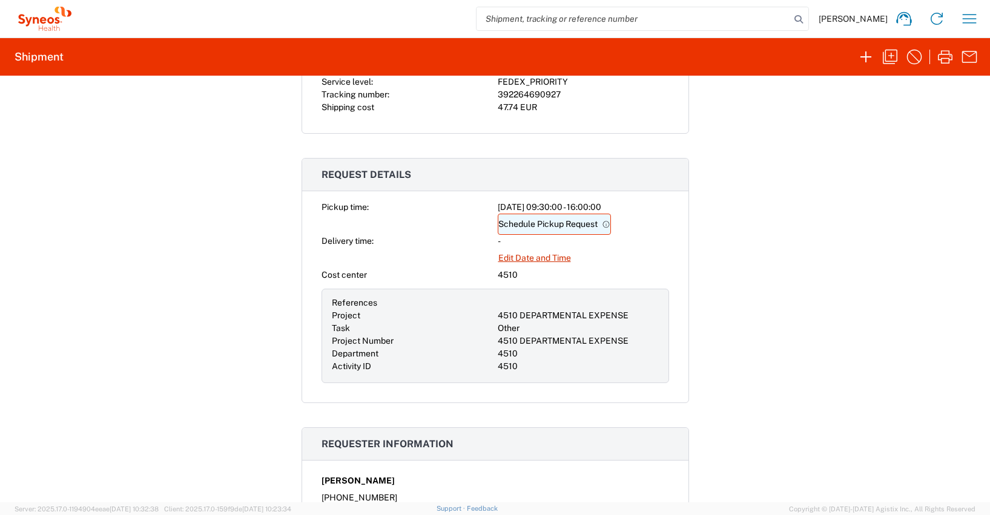
click at [543, 223] on link "Schedule Pickup Request" at bounding box center [554, 224] width 113 height 21
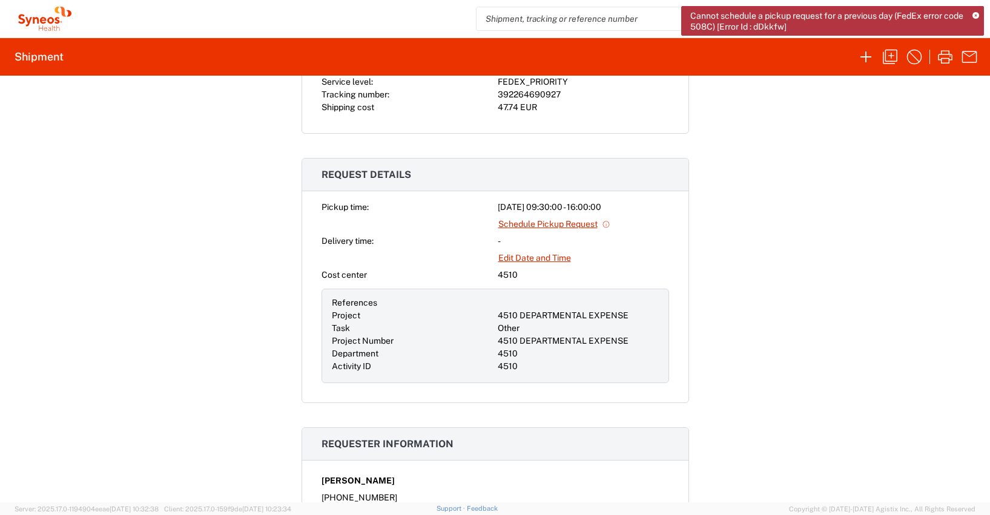
click at [977, 16] on icon at bounding box center [975, 16] width 7 height 7
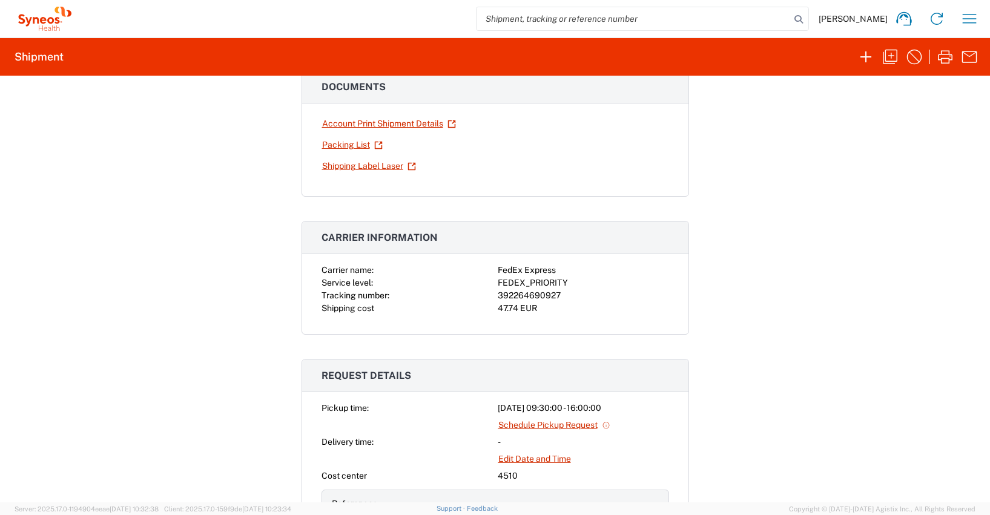
scroll to position [102, 0]
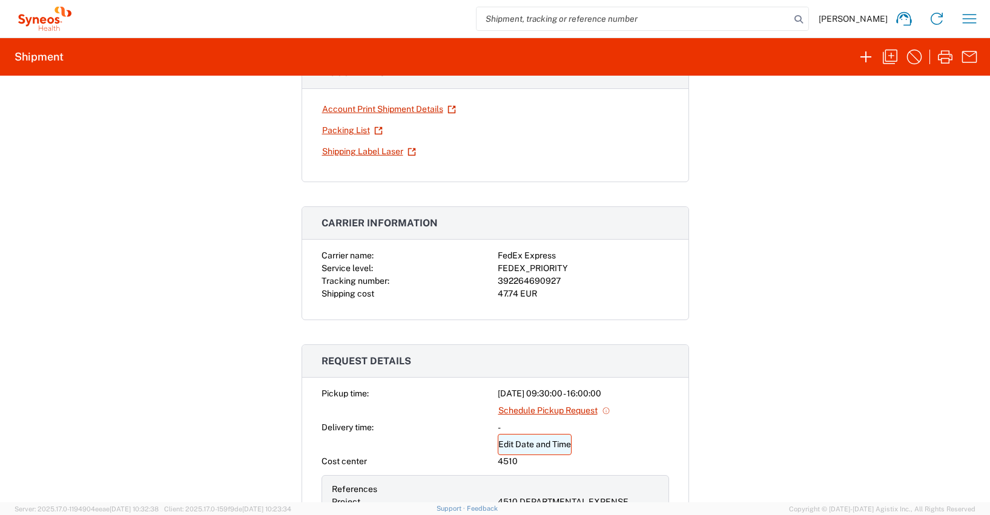
click at [524, 446] on link "Edit Date and Time" at bounding box center [535, 444] width 74 height 21
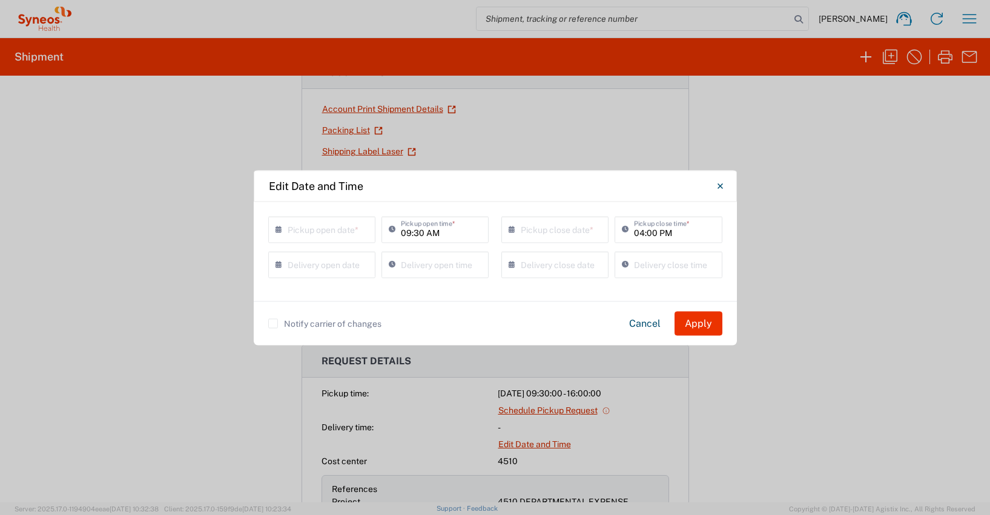
click at [278, 231] on icon at bounding box center [281, 229] width 12 height 19
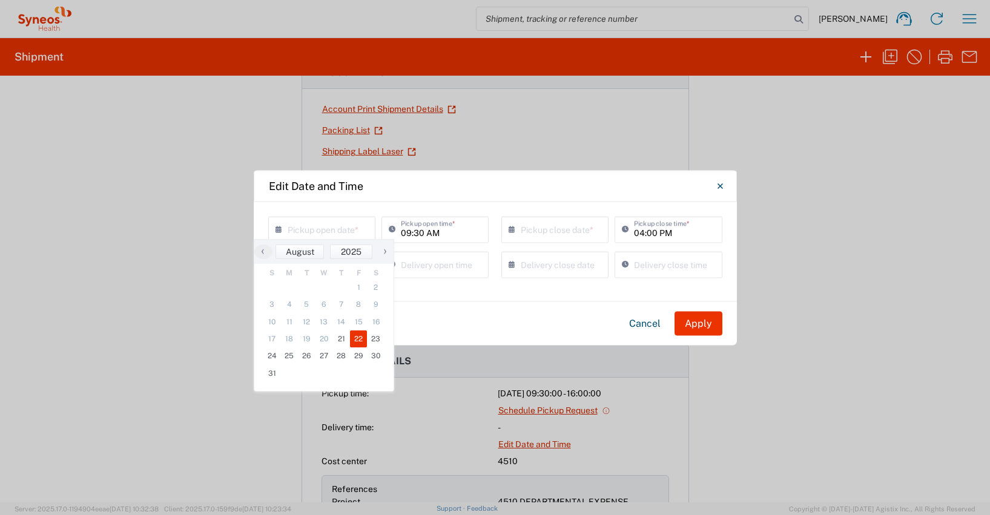
click at [359, 337] on span "22" at bounding box center [359, 339] width 18 height 17
type input "08/22/2025"
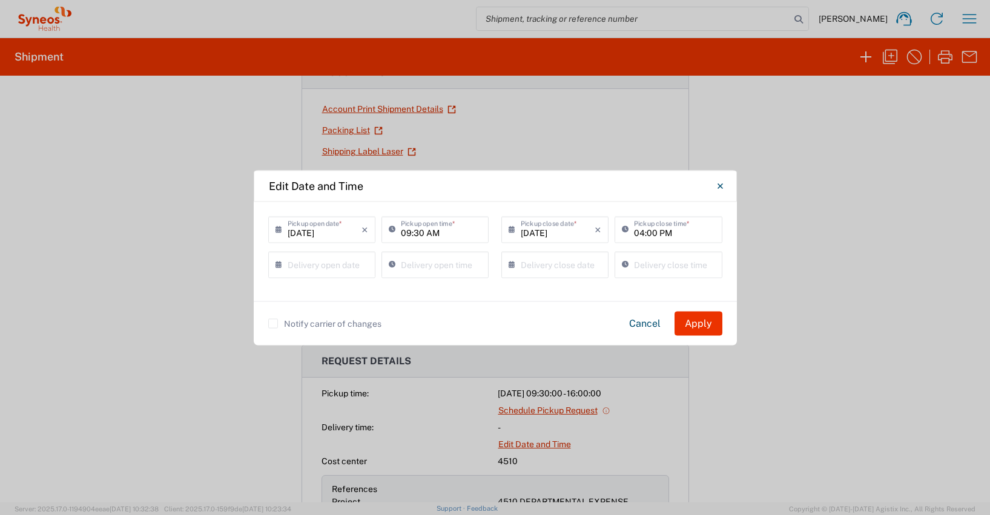
click at [406, 234] on input "09:30 AM" at bounding box center [441, 228] width 81 height 21
click at [419, 231] on input "08:30 AM" at bounding box center [441, 228] width 81 height 21
type input "08:00 AM"
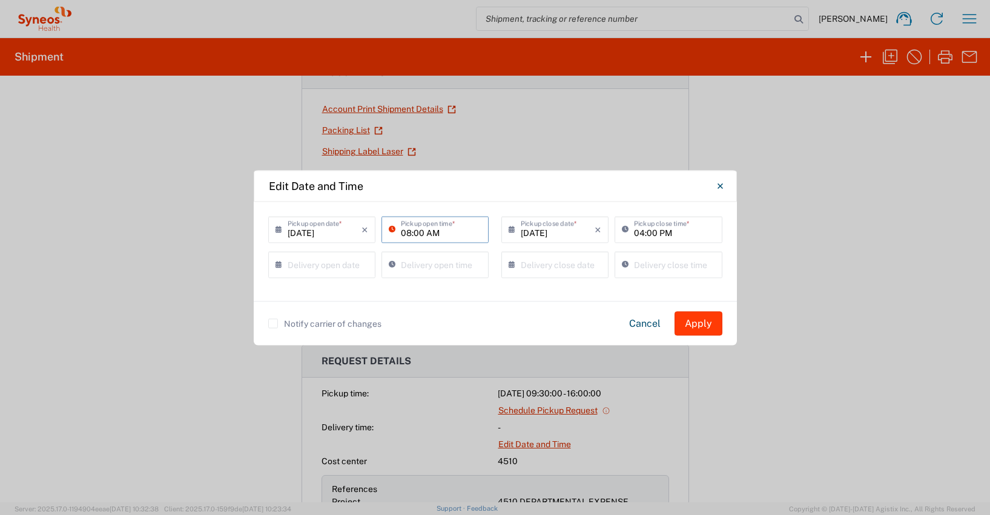
click at [708, 325] on button "Apply" at bounding box center [698, 323] width 48 height 24
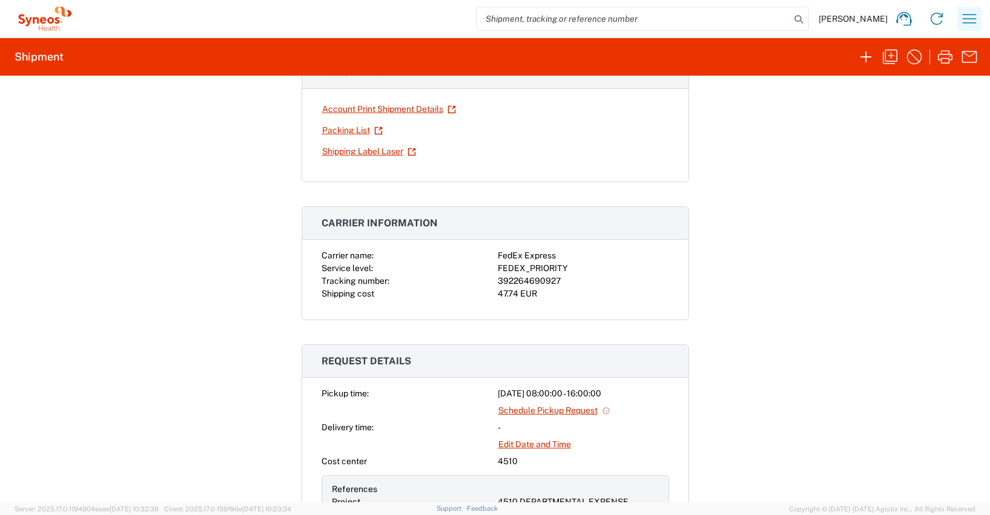
click at [973, 20] on icon "button" at bounding box center [969, 18] width 19 height 19
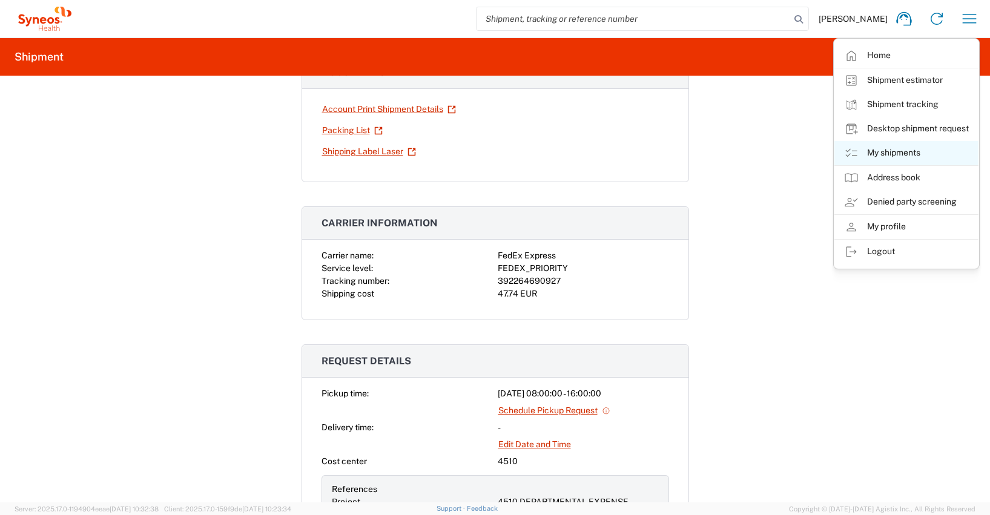
click at [893, 153] on link "My shipments" at bounding box center [906, 153] width 144 height 24
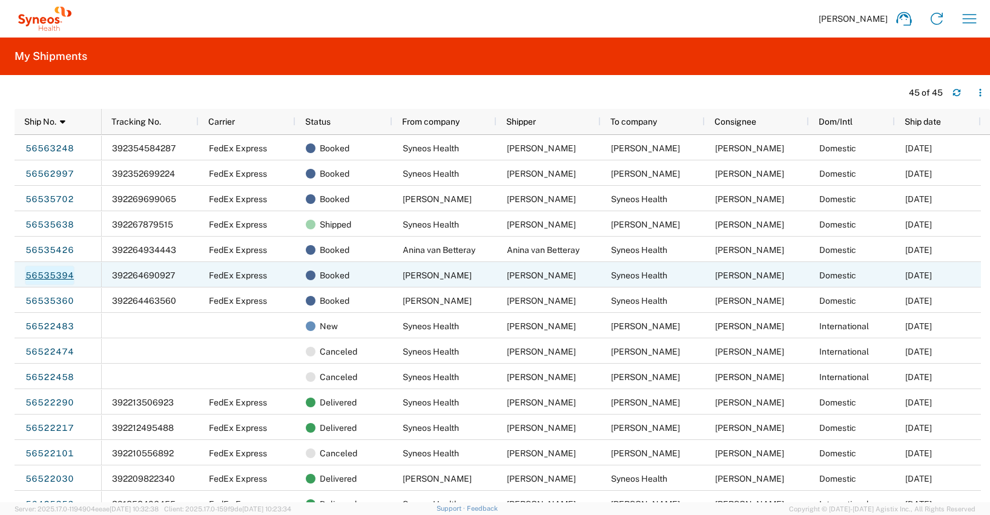
click at [48, 271] on link "56535394" at bounding box center [50, 275] width 50 height 19
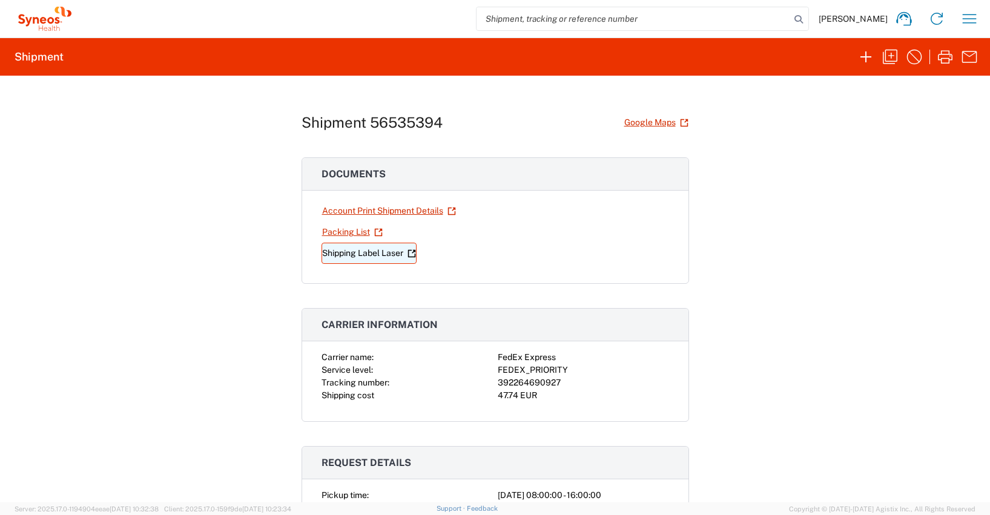
click at [358, 255] on link "Shipping Label Laser" at bounding box center [368, 253] width 95 height 21
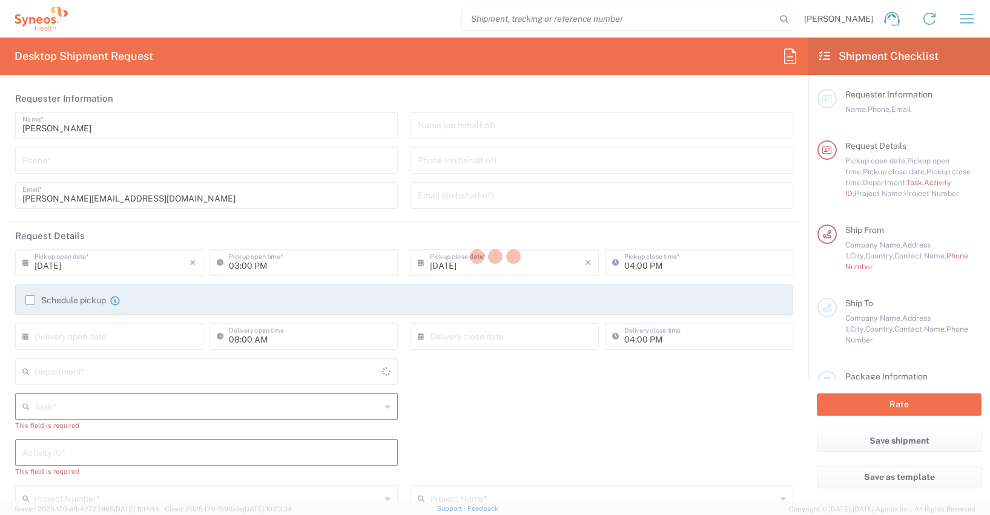
type input "4510"
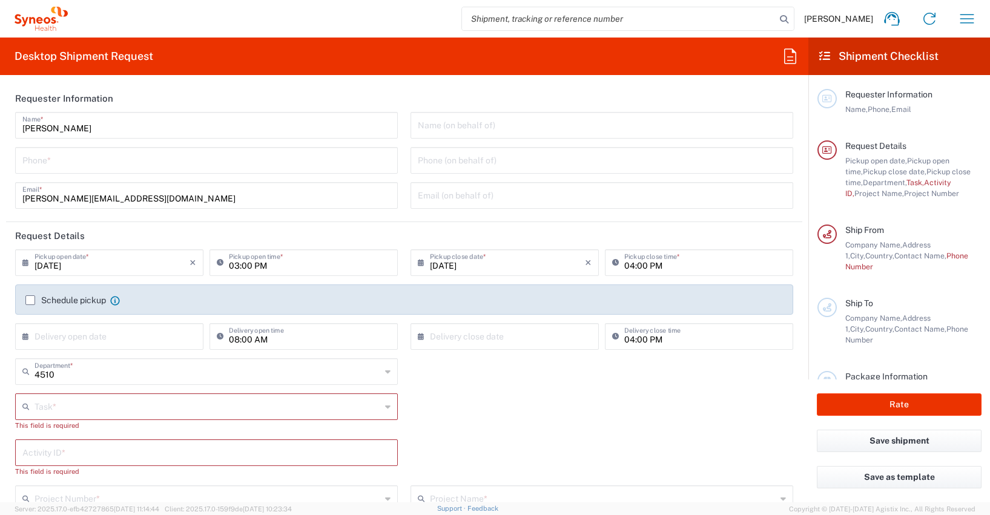
type input "[GEOGRAPHIC_DATA]"
type input "Syneos Health Germany GMBH"
click at [971, 15] on icon "button" at bounding box center [967, 18] width 14 height 9
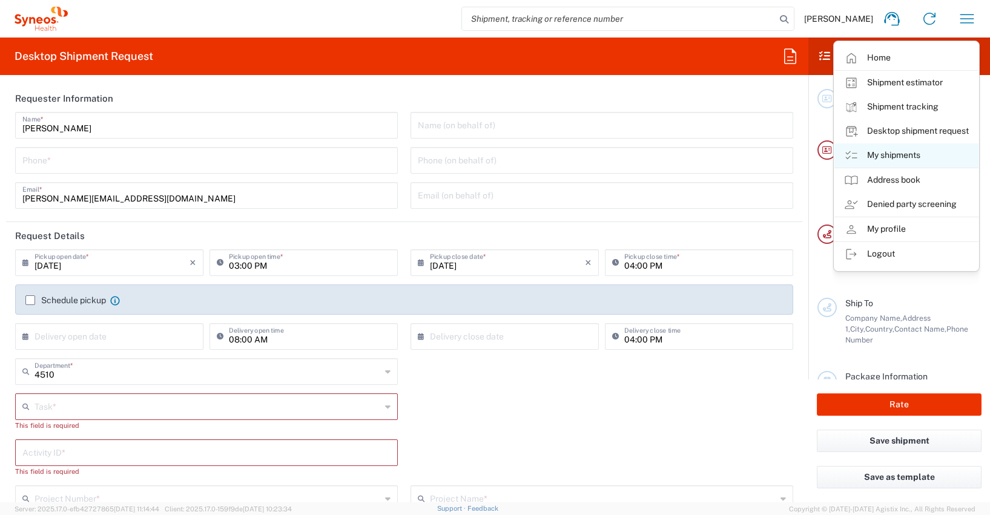
click at [893, 155] on link "My shipments" at bounding box center [906, 155] width 144 height 24
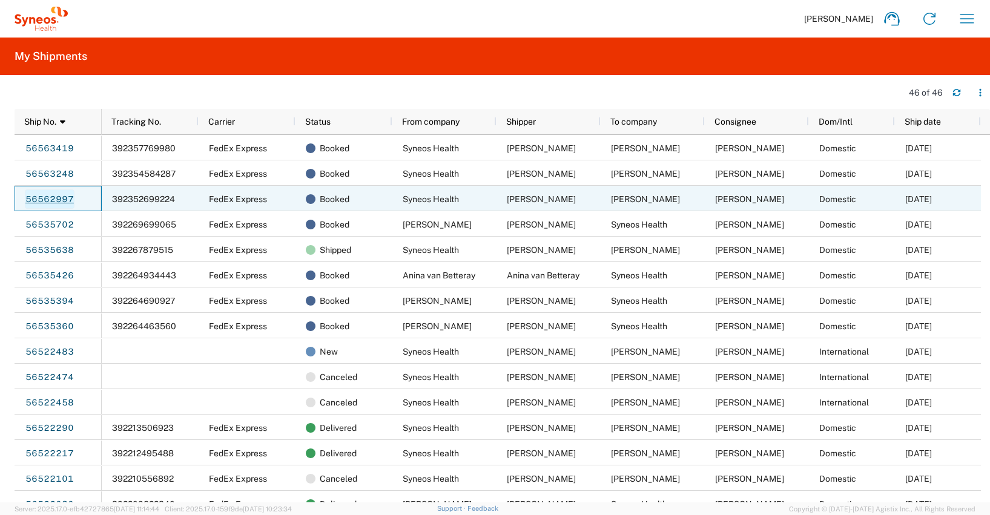
click at [54, 196] on link "56562997" at bounding box center [50, 198] width 50 height 19
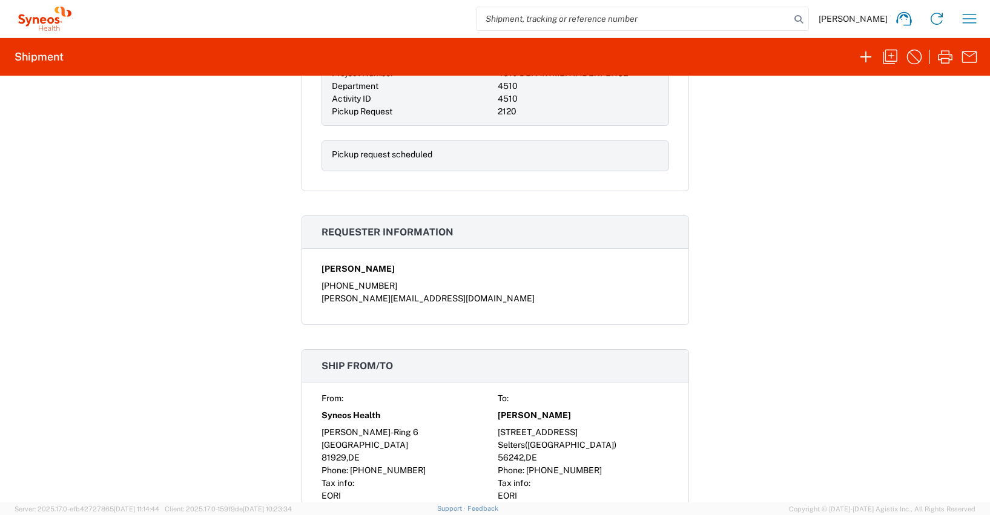
scroll to position [615, 0]
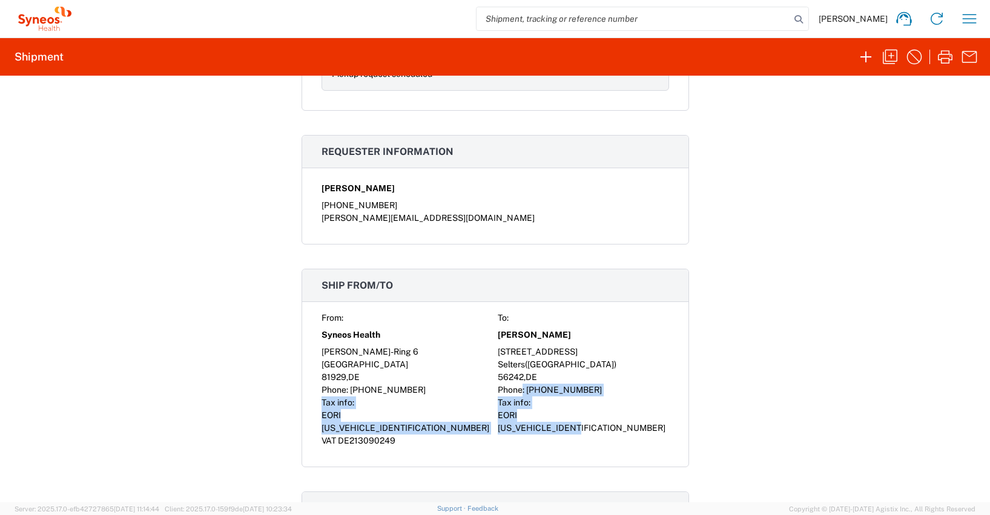
drag, startPoint x: 609, startPoint y: 417, endPoint x: 516, endPoint y: 392, distance: 95.9
click at [516, 392] on div "From: To: Syneos Health Gabi Bünter Stefan-George-Ring 6 Bruchweg 33 München Se…" at bounding box center [495, 380] width 348 height 136
click at [593, 388] on div "Phone: +491603488894" at bounding box center [583, 390] width 171 height 13
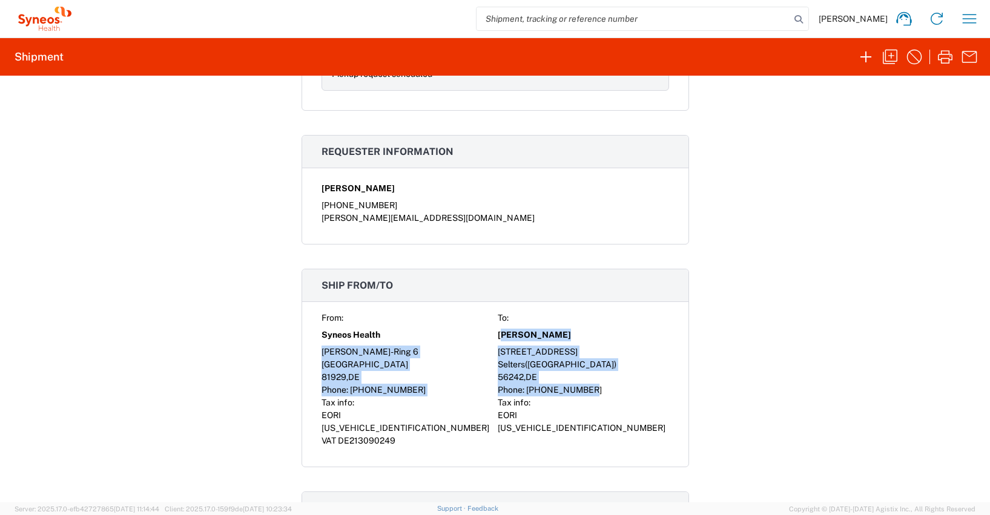
drag, startPoint x: 592, startPoint y: 389, endPoint x: 496, endPoint y: 329, distance: 112.1
click at [496, 329] on div "From: To: Syneos Health Gabi Bünter Stefan-George-Ring 6 Bruchweg 33 München Se…" at bounding box center [495, 380] width 348 height 136
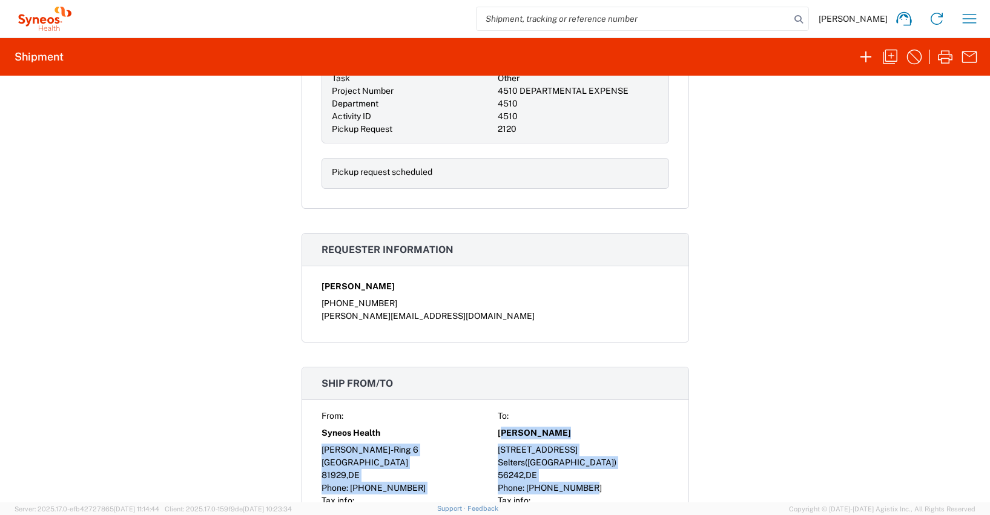
scroll to position [519, 0]
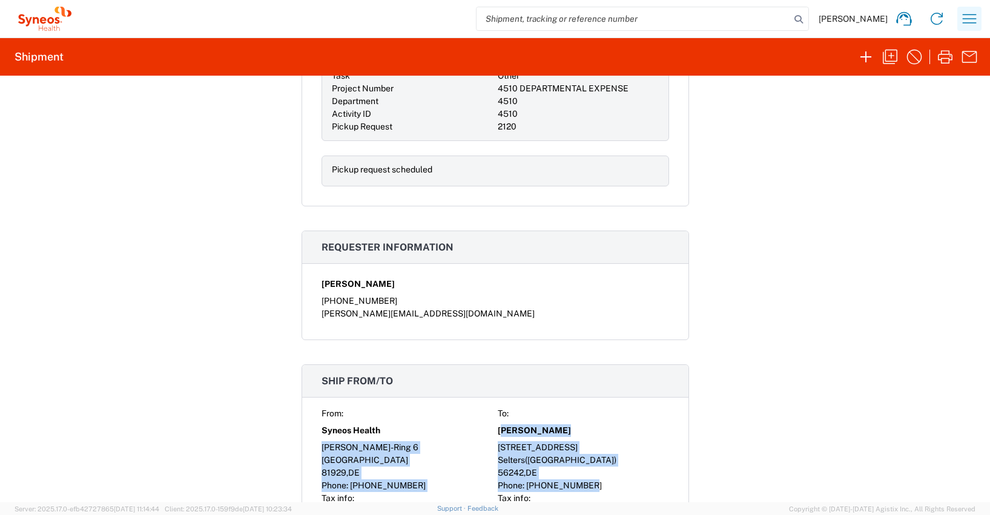
click at [971, 16] on icon "button" at bounding box center [969, 18] width 19 height 19
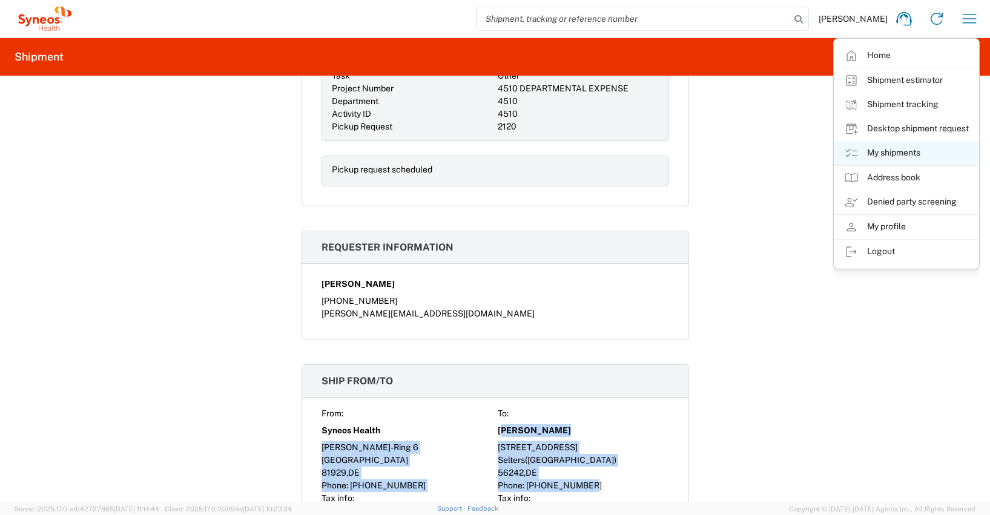
click at [898, 152] on link "My shipments" at bounding box center [906, 153] width 144 height 24
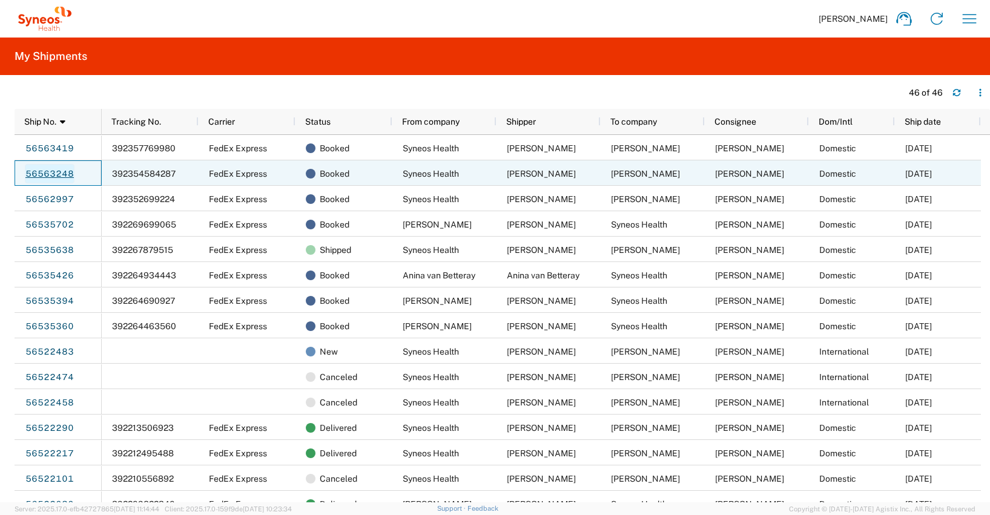
click at [50, 174] on link "56563248" at bounding box center [50, 173] width 50 height 19
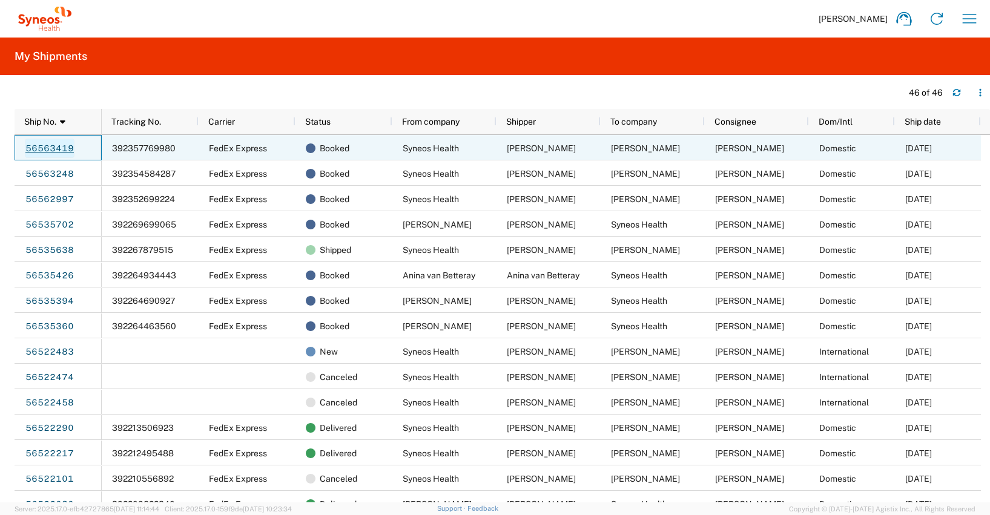
click at [54, 146] on link "56563419" at bounding box center [50, 148] width 50 height 19
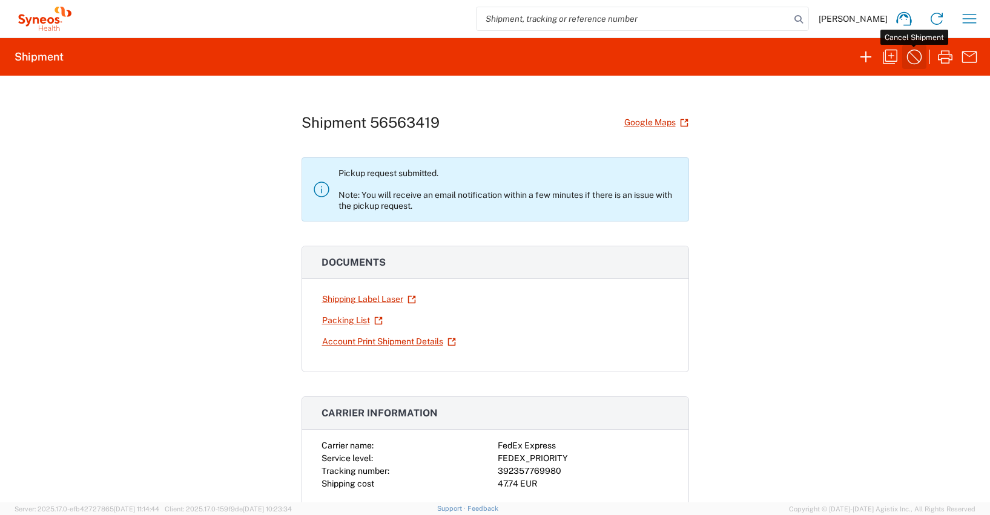
click at [915, 56] on icon "button" at bounding box center [914, 56] width 19 height 19
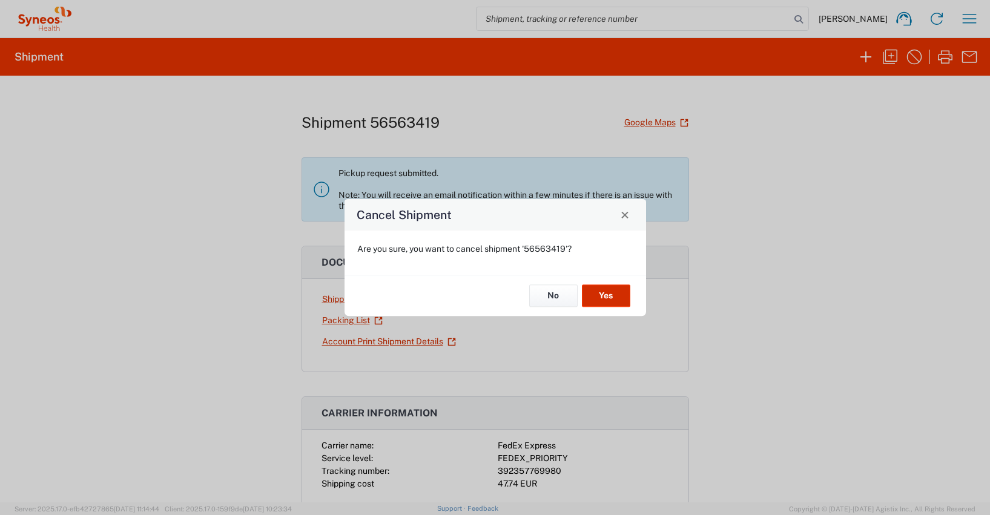
click at [613, 297] on button "Yes" at bounding box center [606, 296] width 48 height 22
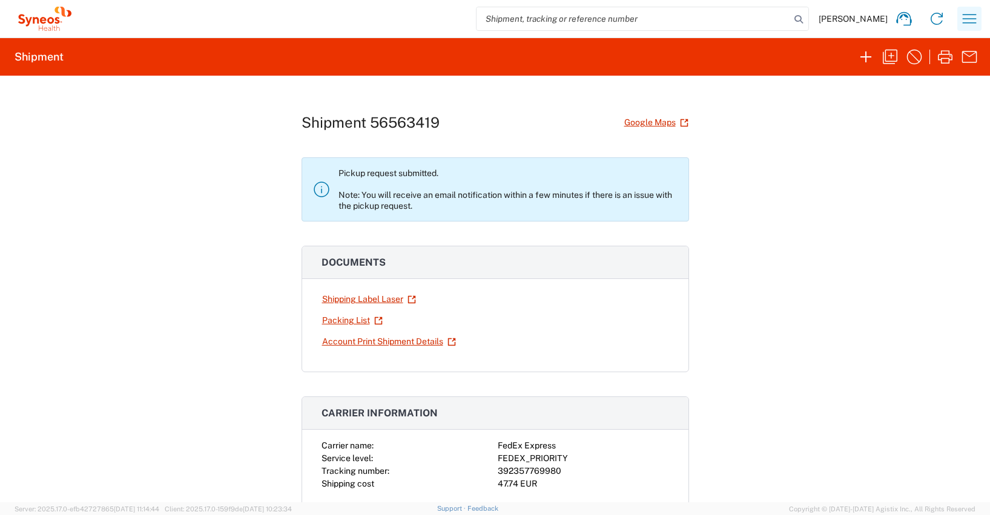
click at [967, 18] on icon "button" at bounding box center [969, 18] width 19 height 19
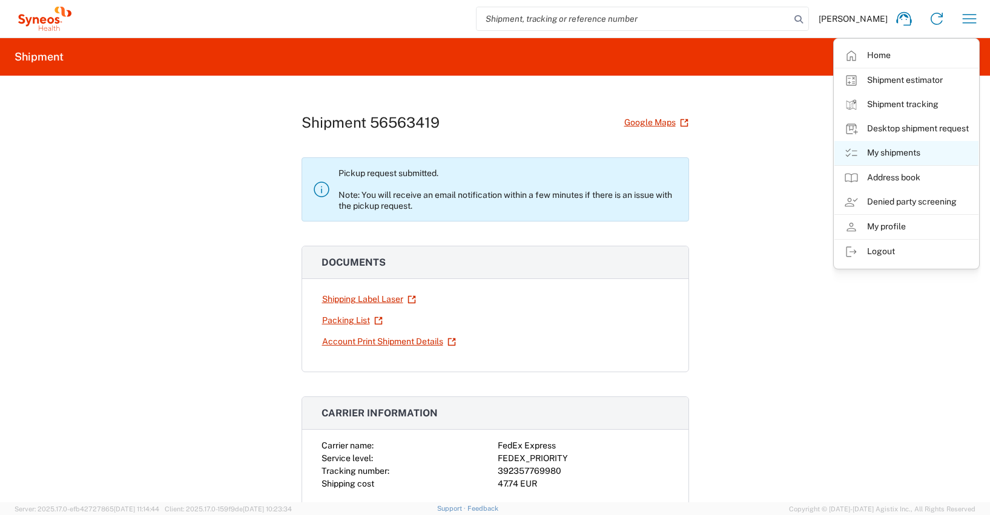
click at [890, 151] on link "My shipments" at bounding box center [906, 153] width 144 height 24
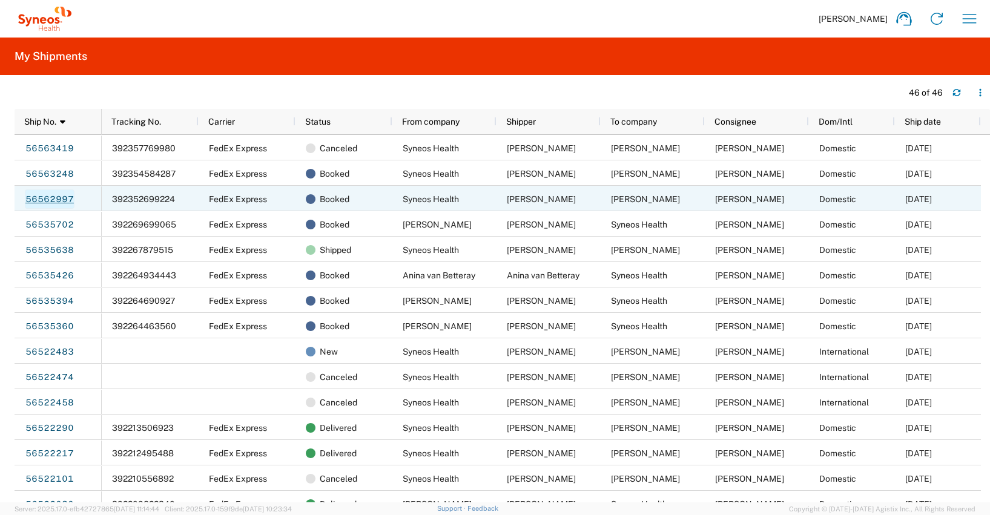
click at [54, 198] on link "56562997" at bounding box center [50, 198] width 50 height 19
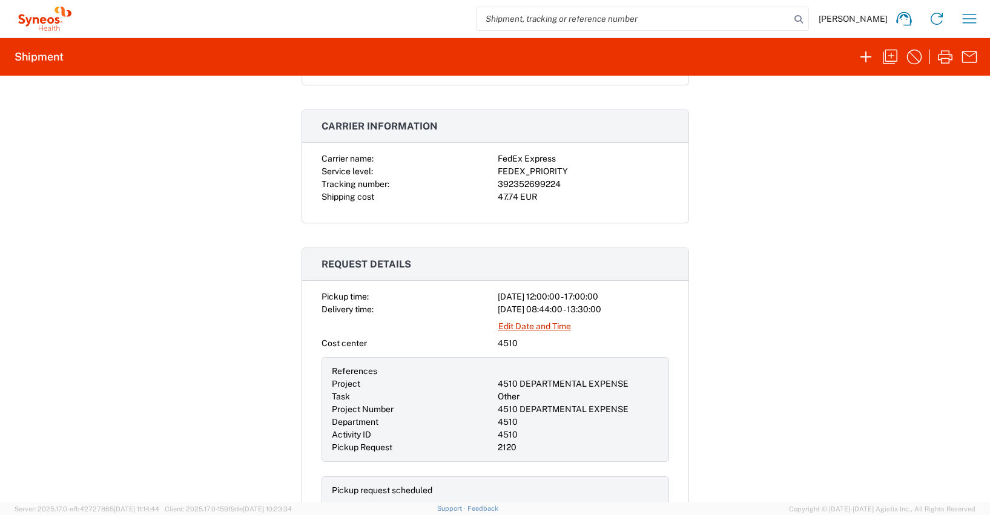
scroll to position [199, 0]
click at [521, 326] on link "Edit Date and Time" at bounding box center [535, 325] width 74 height 21
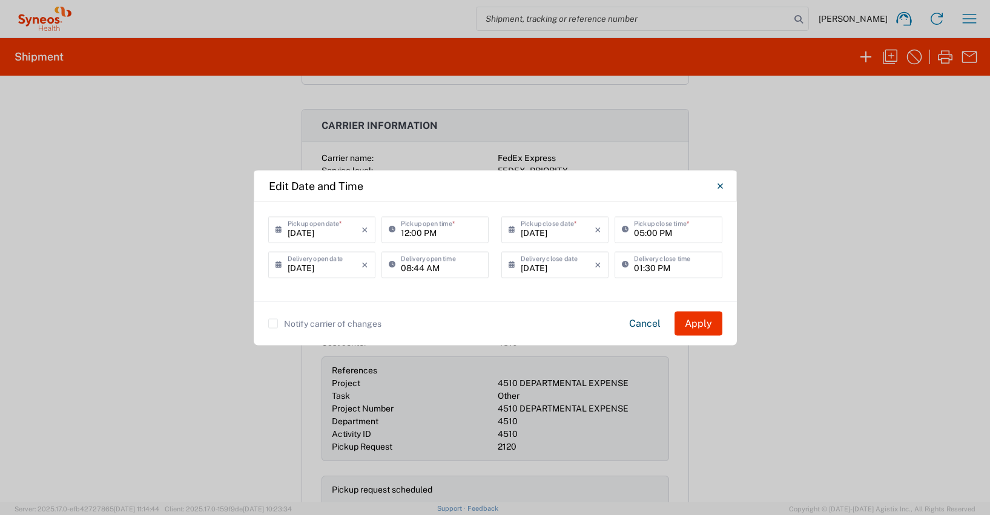
click at [969, 18] on div "Edit Date and Time 08/21/2025 × Pickup open date * Cancel Apply 12:00 PM Pickup…" at bounding box center [495, 257] width 990 height 515
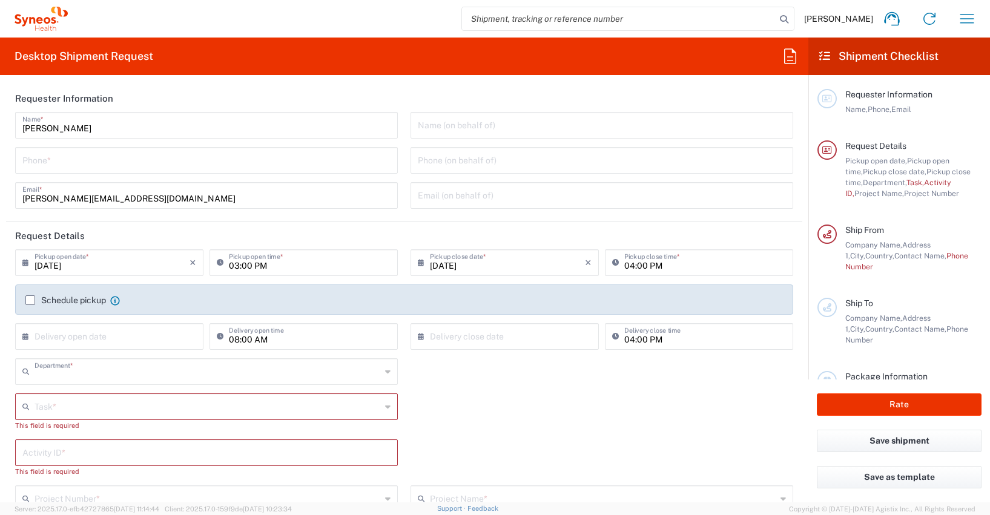
type input "4510"
type input "Syneos Health Germany GMBH"
type input "[GEOGRAPHIC_DATA]"
